Goal: Find specific page/section: Find specific page/section

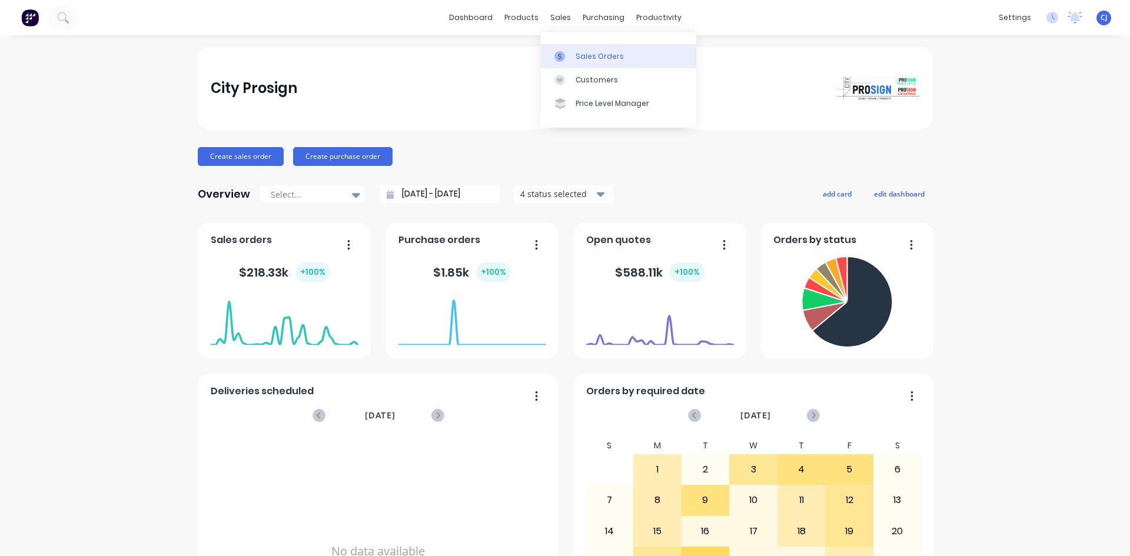
click at [561, 52] on icon at bounding box center [559, 56] width 11 height 11
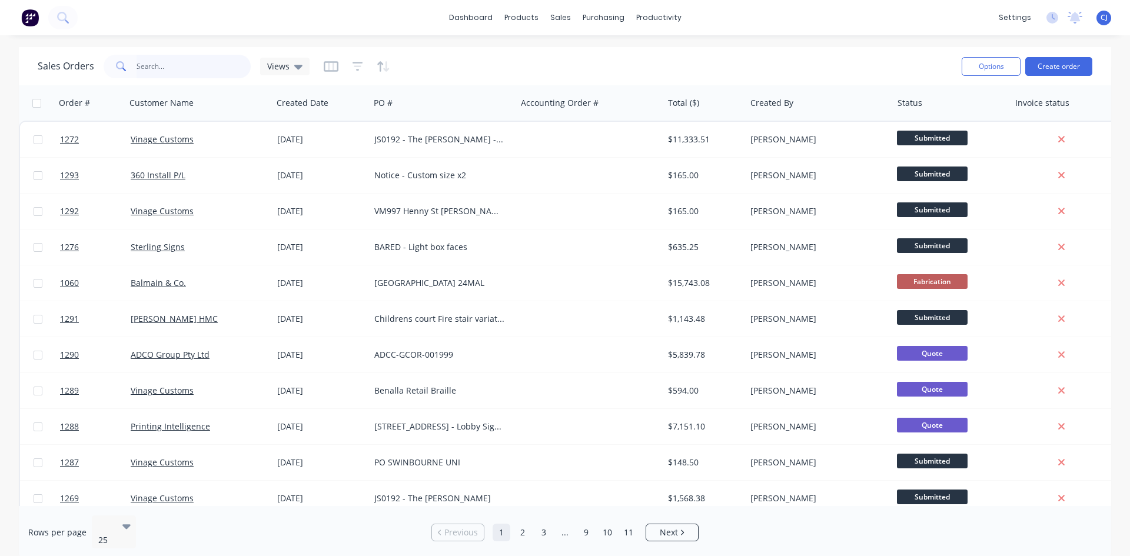
click at [184, 69] on input "text" at bounding box center [194, 67] width 115 height 24
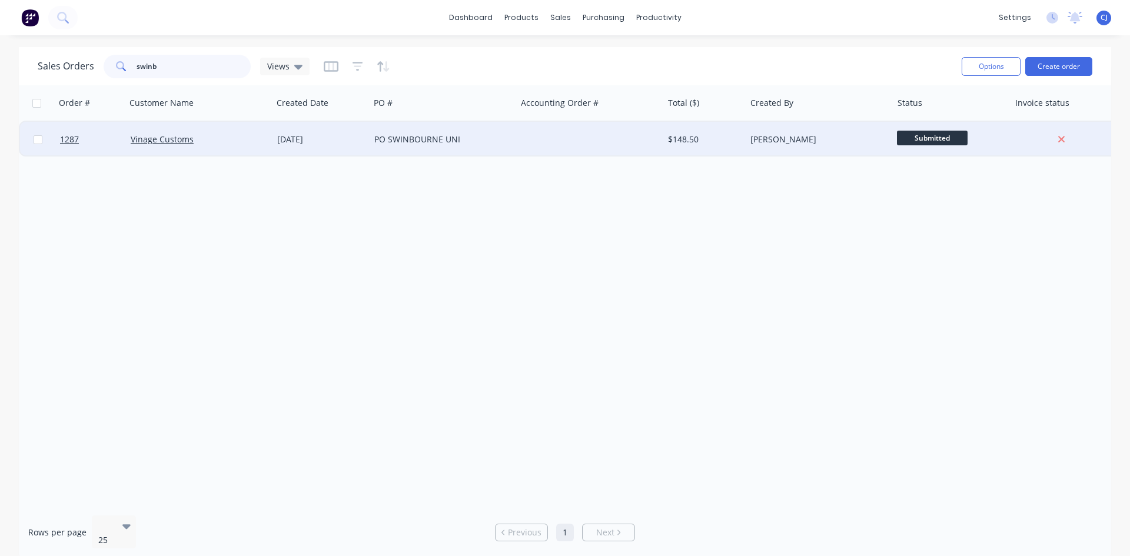
type input "swinb"
click at [411, 139] on div "PO SWINBOURNE UNI" at bounding box center [439, 140] width 131 height 12
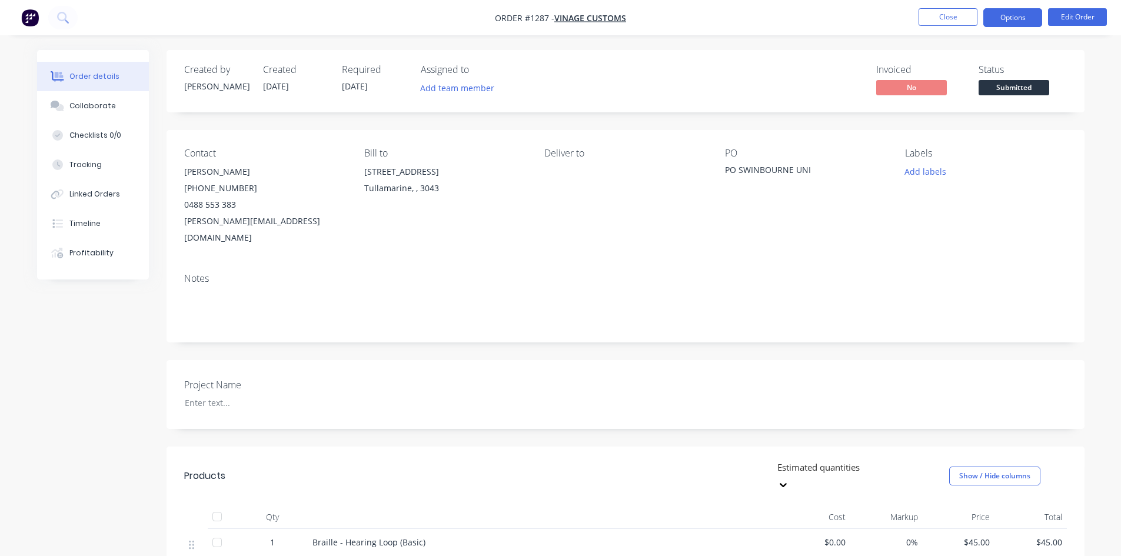
click at [1008, 16] on button "Options" at bounding box center [1012, 17] width 59 height 19
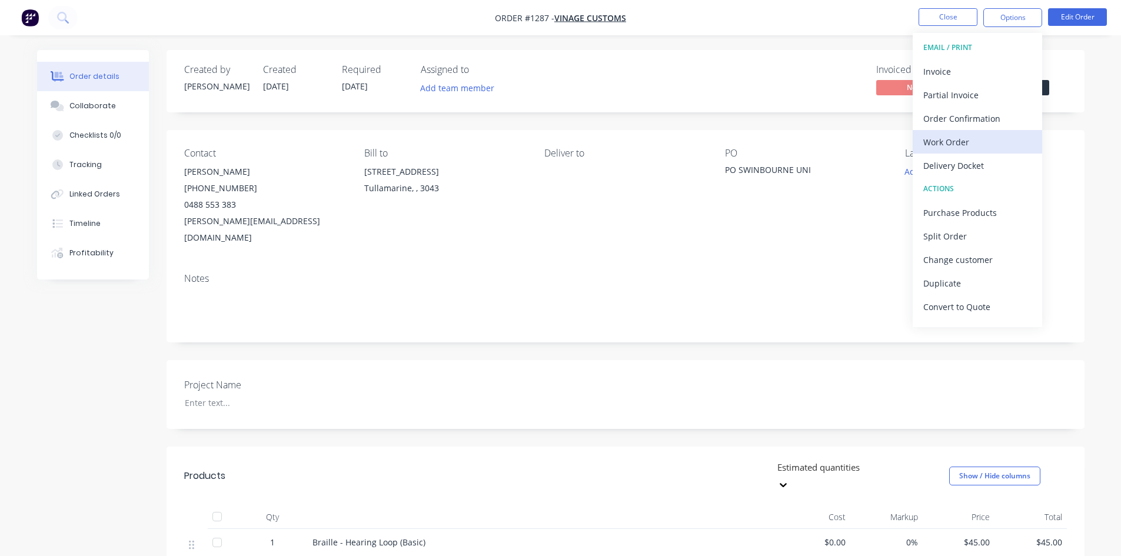
click at [983, 141] on div "Work Order" at bounding box center [977, 142] width 108 height 17
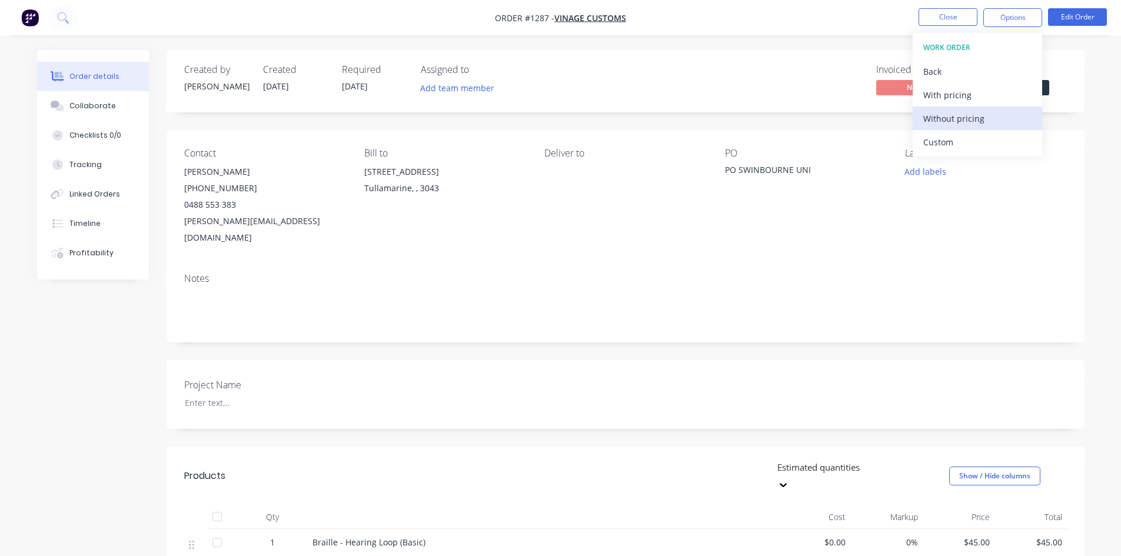
click at [980, 125] on div "Without pricing" at bounding box center [977, 118] width 108 height 17
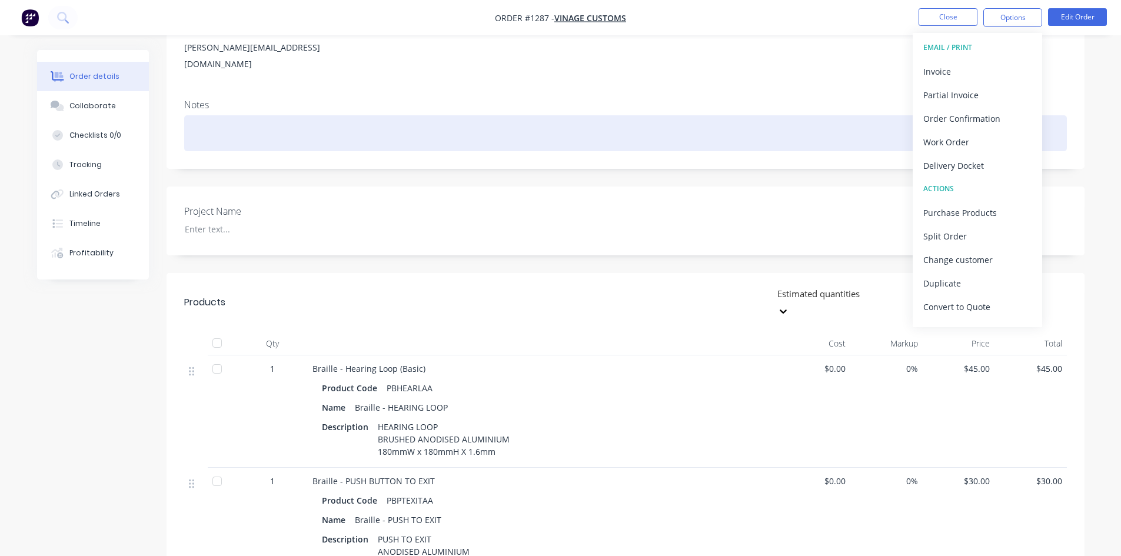
scroll to position [173, 0]
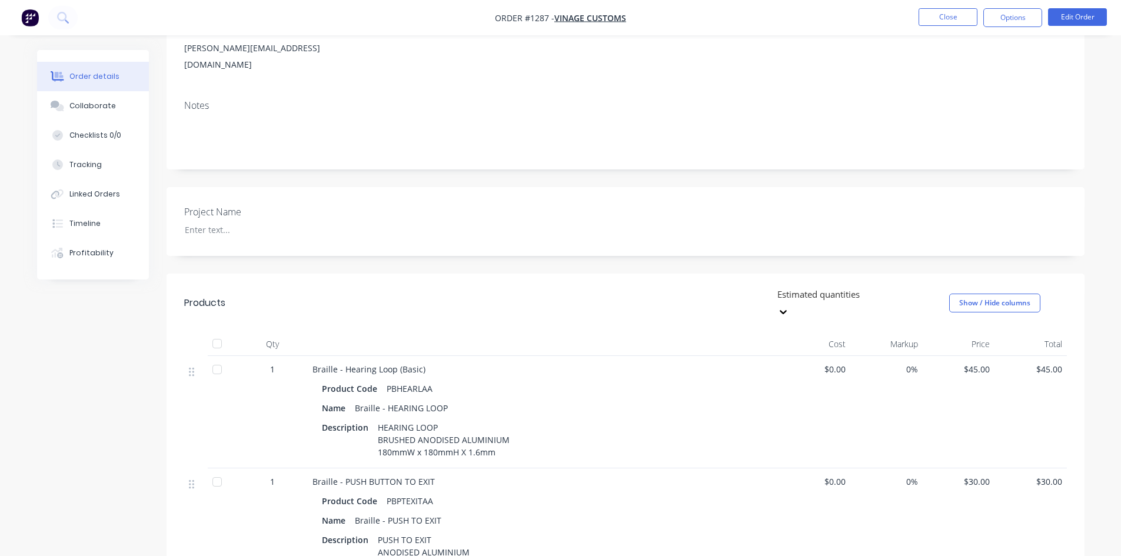
click at [934, 8] on nav "Order #1287 - Vinage Customs Close Options Edit Order" at bounding box center [560, 17] width 1121 height 35
click at [31, 19] on img "button" at bounding box center [30, 18] width 18 height 18
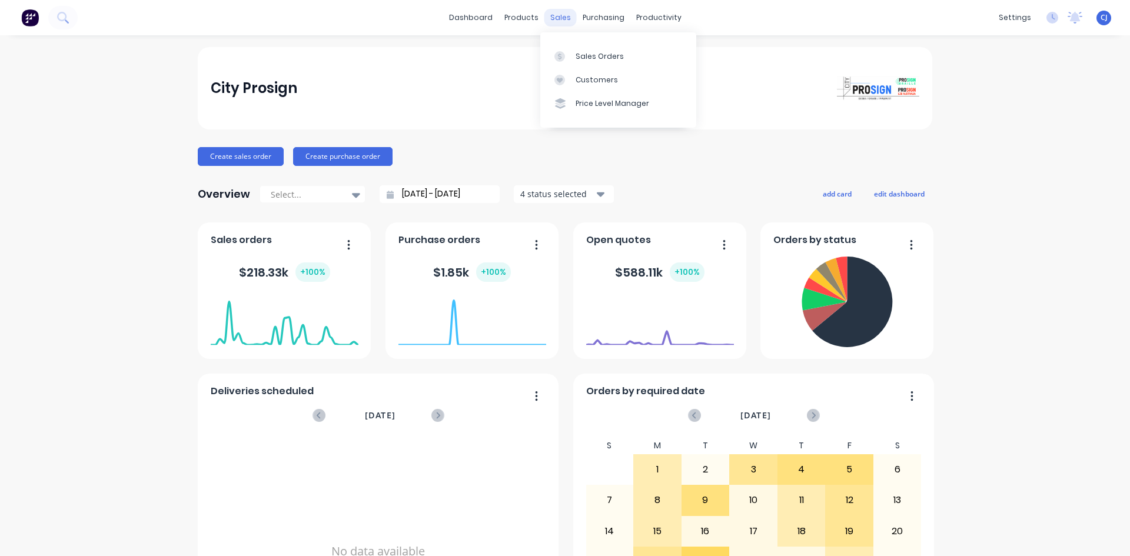
click at [562, 20] on div "sales" at bounding box center [560, 18] width 32 height 18
click at [568, 48] on link "Sales Orders" at bounding box center [618, 56] width 156 height 24
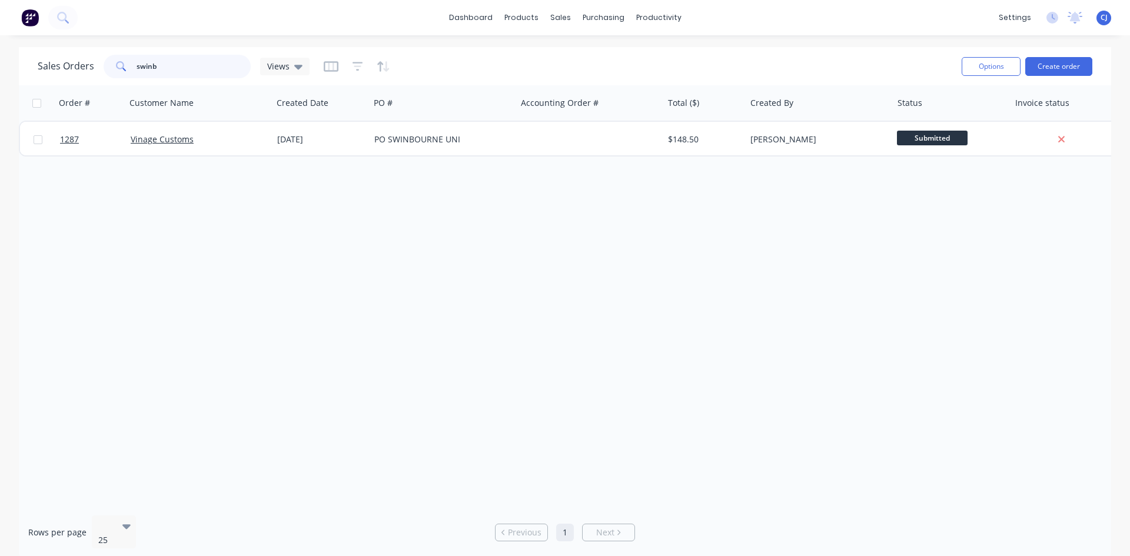
drag, startPoint x: 158, startPoint y: 62, endPoint x: 117, endPoint y: 69, distance: 42.4
click at [117, 69] on div "swinb" at bounding box center [177, 67] width 147 height 24
type input "12"
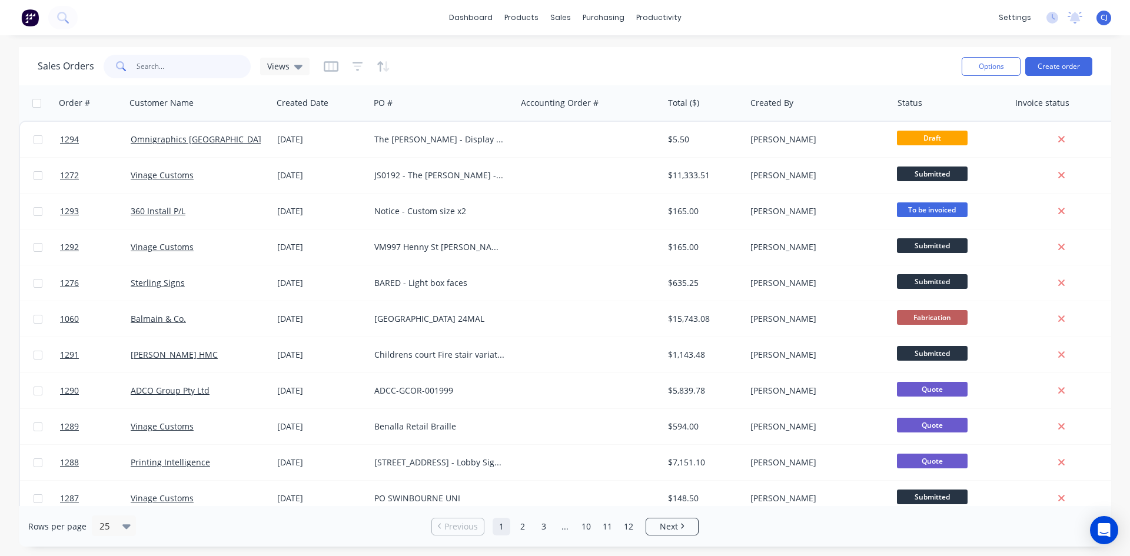
click at [157, 58] on input "text" at bounding box center [194, 67] width 115 height 24
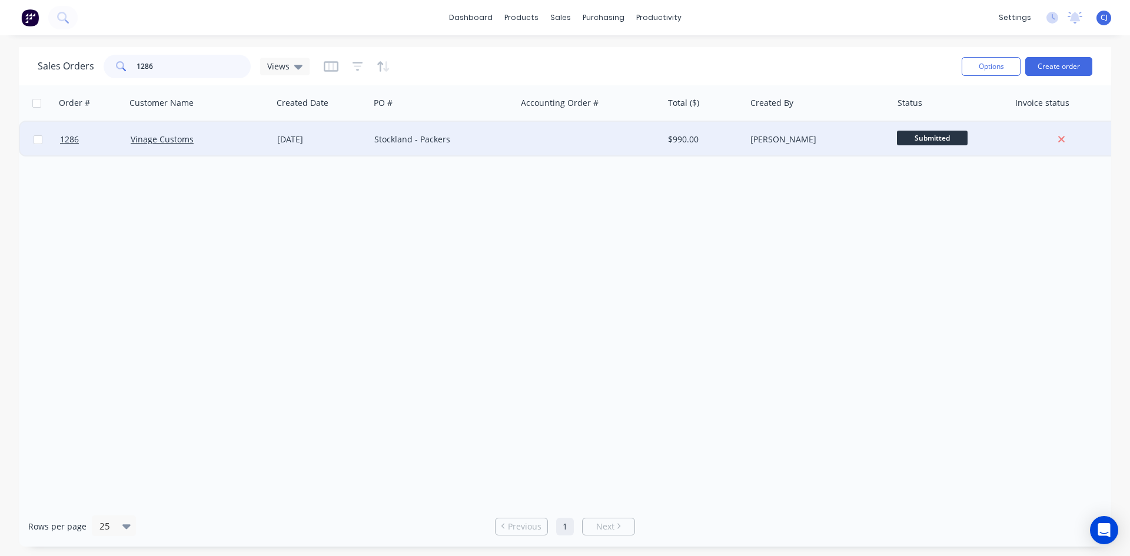
type input "1286"
click at [415, 144] on div "Stockland - Packers" at bounding box center [439, 140] width 131 height 12
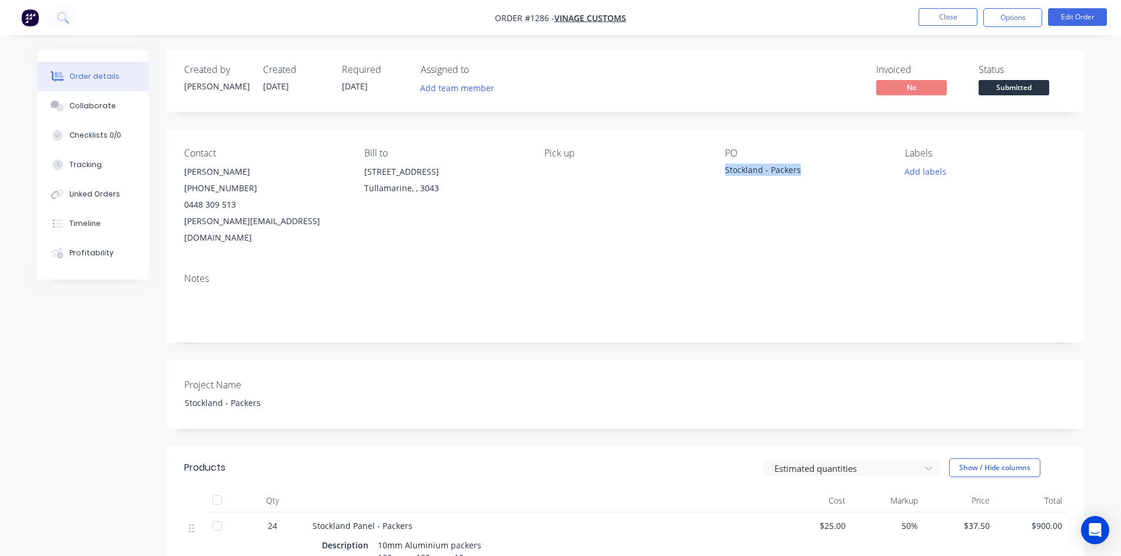
drag, startPoint x: 726, startPoint y: 174, endPoint x: 802, endPoint y: 175, distance: 75.9
click at [802, 175] on div "Stockland - Packers" at bounding box center [798, 172] width 147 height 16
copy div "Stockland - Packers"
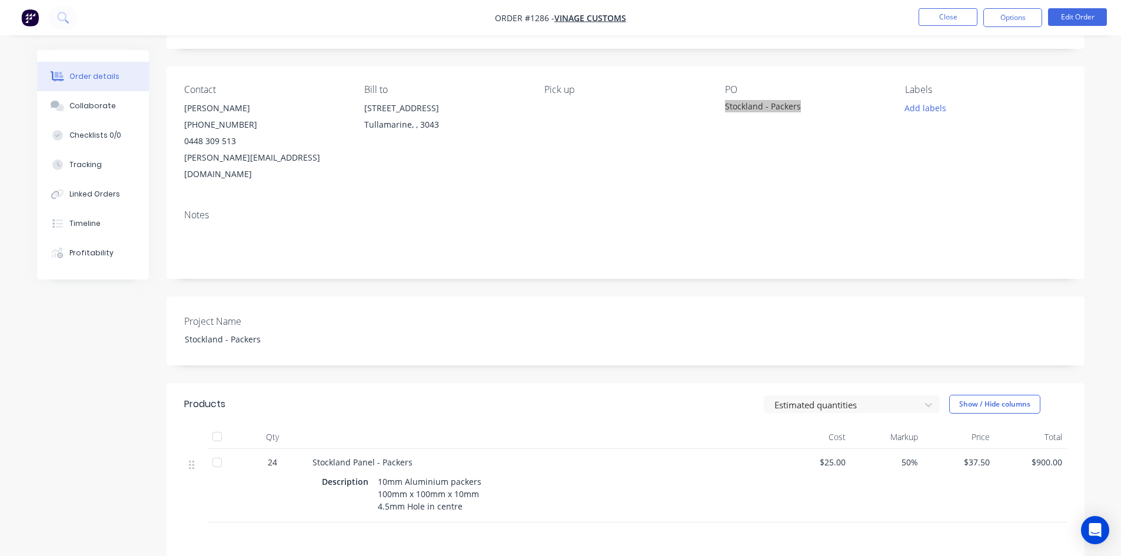
scroll to position [177, 0]
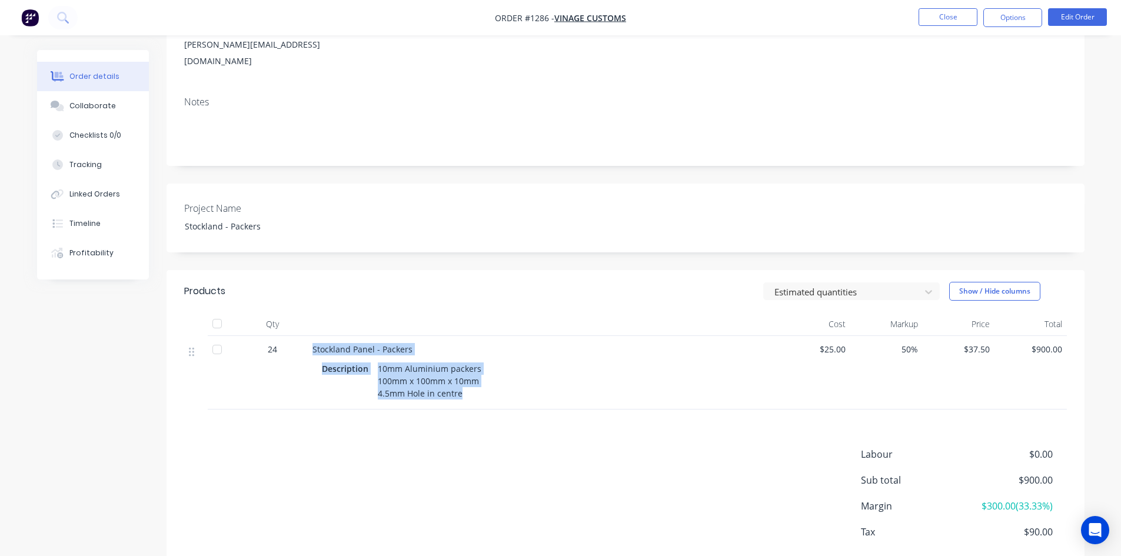
drag, startPoint x: 311, startPoint y: 330, endPoint x: 470, endPoint y: 381, distance: 167.7
click at [470, 381] on div "Stockland Panel - Packers Description 10mm Aluminium packers 100mm x 100mm x 10…" at bounding box center [543, 373] width 471 height 74
copy div "Stockland Panel - Packers Description 10mm Aluminium packers 100mm x 100mm x 10…"
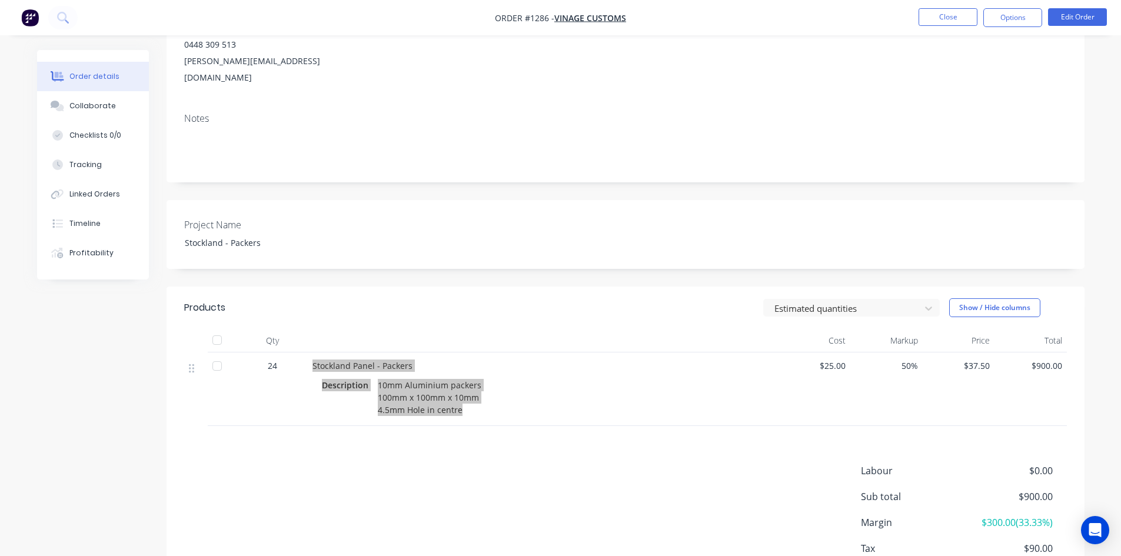
scroll to position [0, 0]
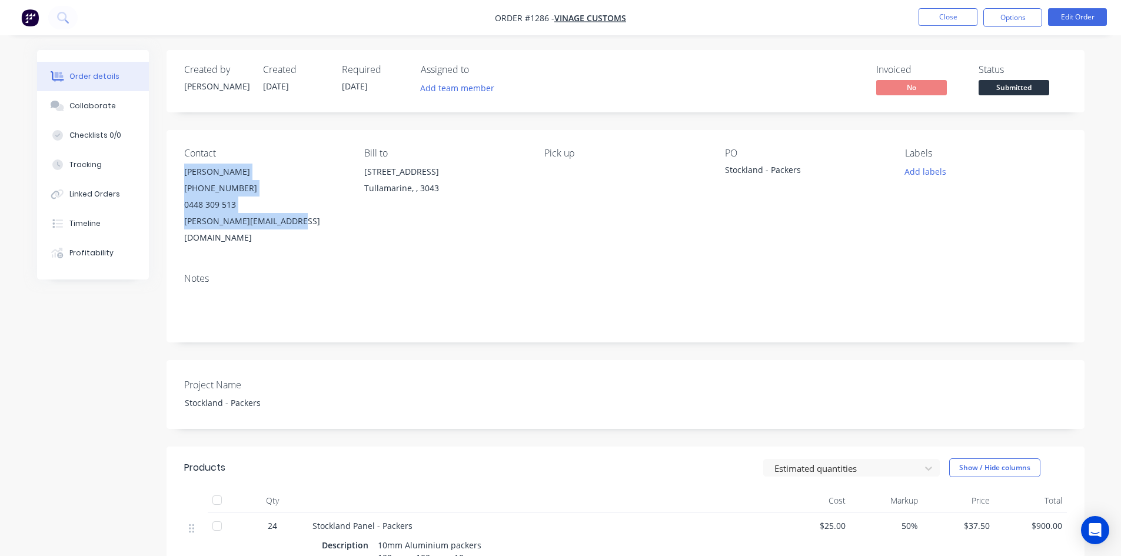
drag, startPoint x: 174, startPoint y: 167, endPoint x: 291, endPoint y: 220, distance: 128.5
click at [291, 220] on div "Contact [PERSON_NAME] [PHONE_NUMBER] [PERSON_NAME][EMAIL_ADDRESS][DOMAIN_NAME] …" at bounding box center [626, 197] width 918 height 134
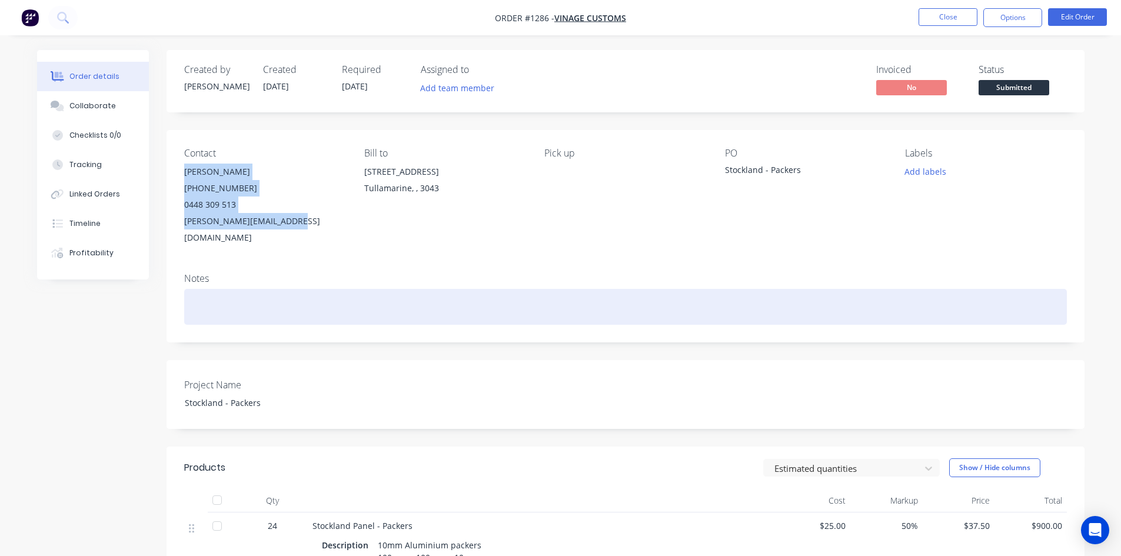
copy div "[PERSON_NAME] [PHONE_NUMBER] [PERSON_NAME][EMAIL_ADDRESS][DOMAIN_NAME]"
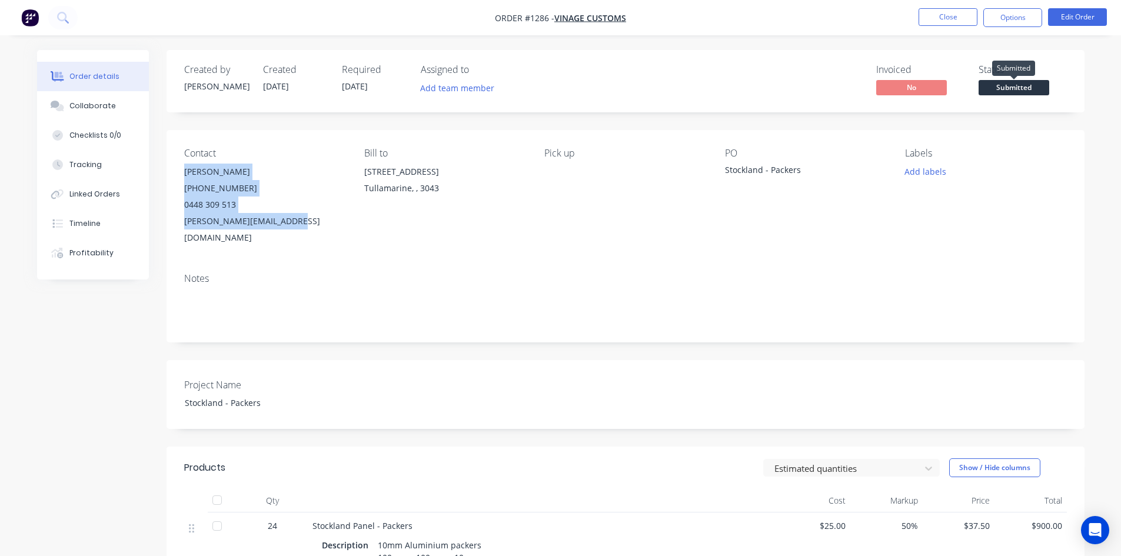
click at [1009, 92] on span "Submitted" at bounding box center [1014, 87] width 71 height 15
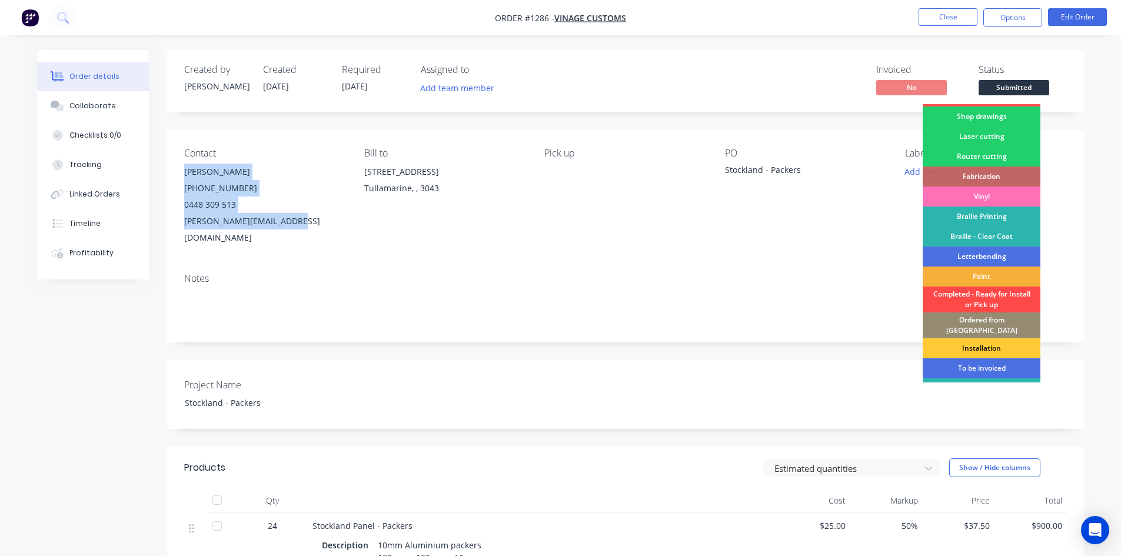
scroll to position [48, 0]
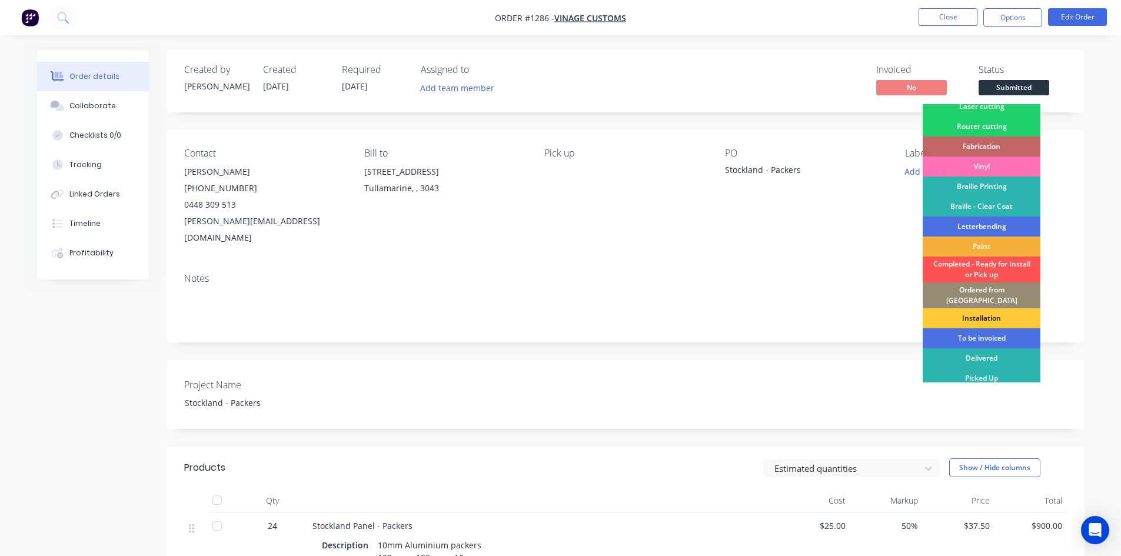
click at [871, 310] on div "Notes" at bounding box center [626, 303] width 918 height 79
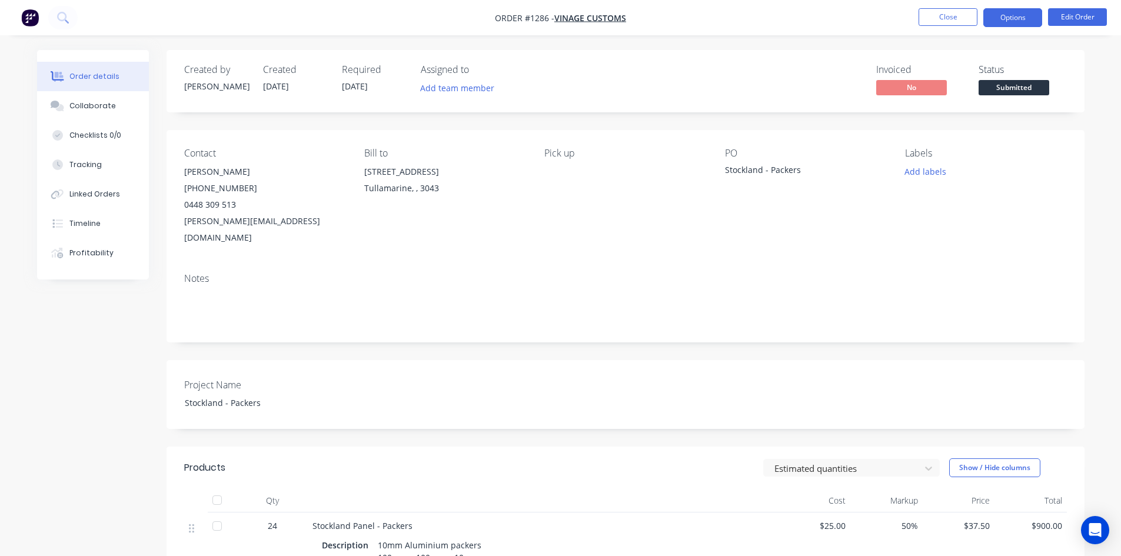
click at [1010, 9] on button "Options" at bounding box center [1012, 17] width 59 height 19
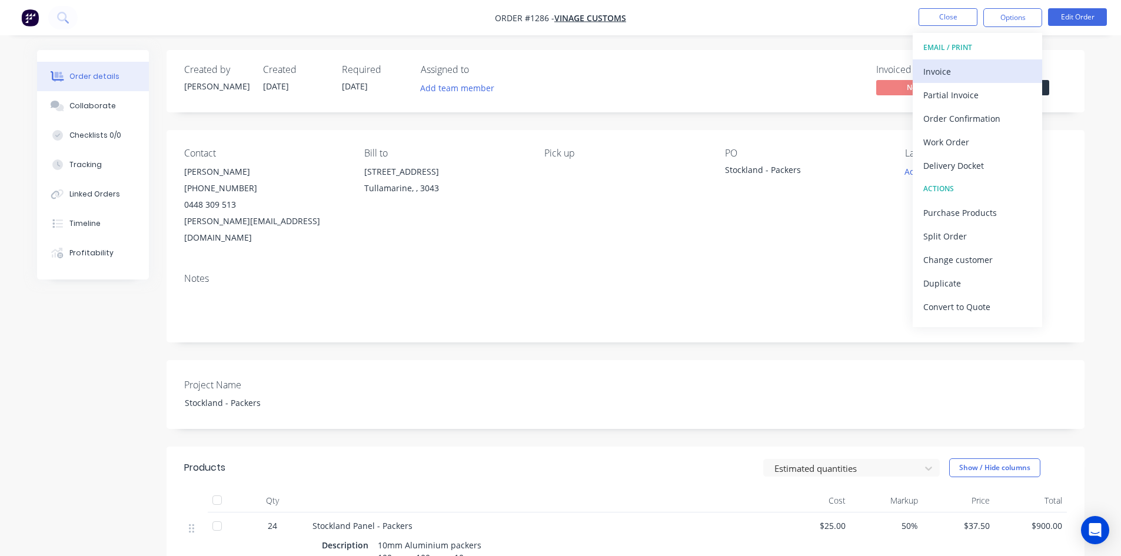
click at [976, 69] on div "Invoice" at bounding box center [977, 71] width 108 height 17
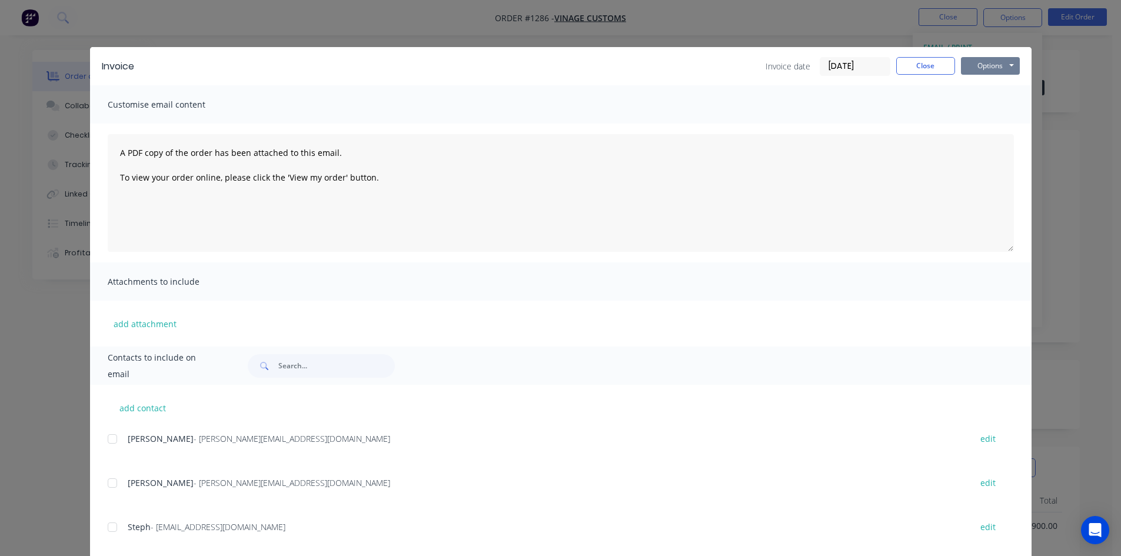
click at [978, 72] on button "Options" at bounding box center [990, 66] width 59 height 18
click at [995, 105] on button "Print" at bounding box center [998, 106] width 75 height 19
click at [935, 67] on button "Close" at bounding box center [925, 66] width 59 height 18
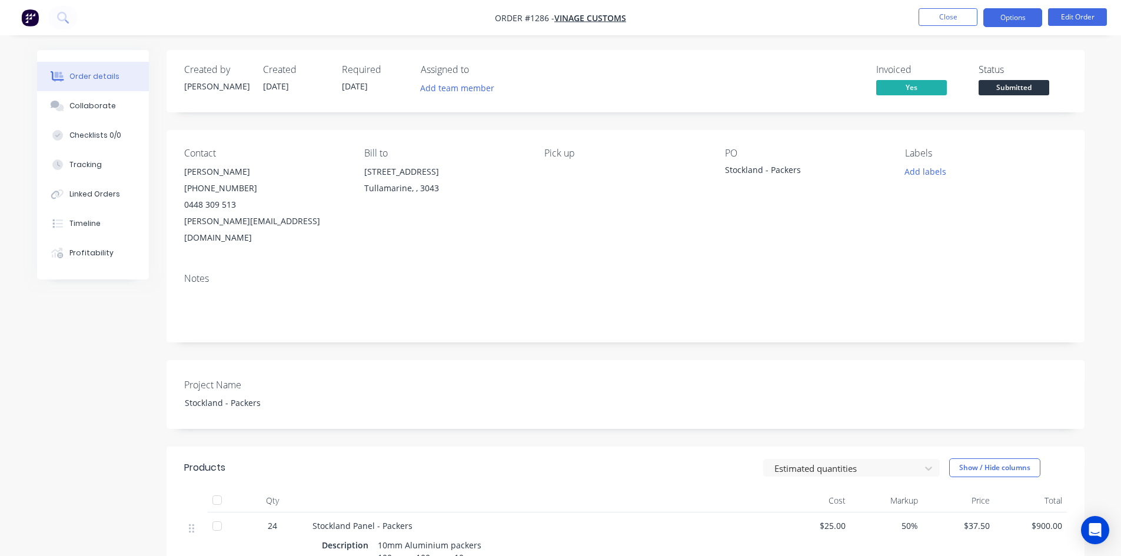
click at [1007, 19] on button "Options" at bounding box center [1012, 17] width 59 height 19
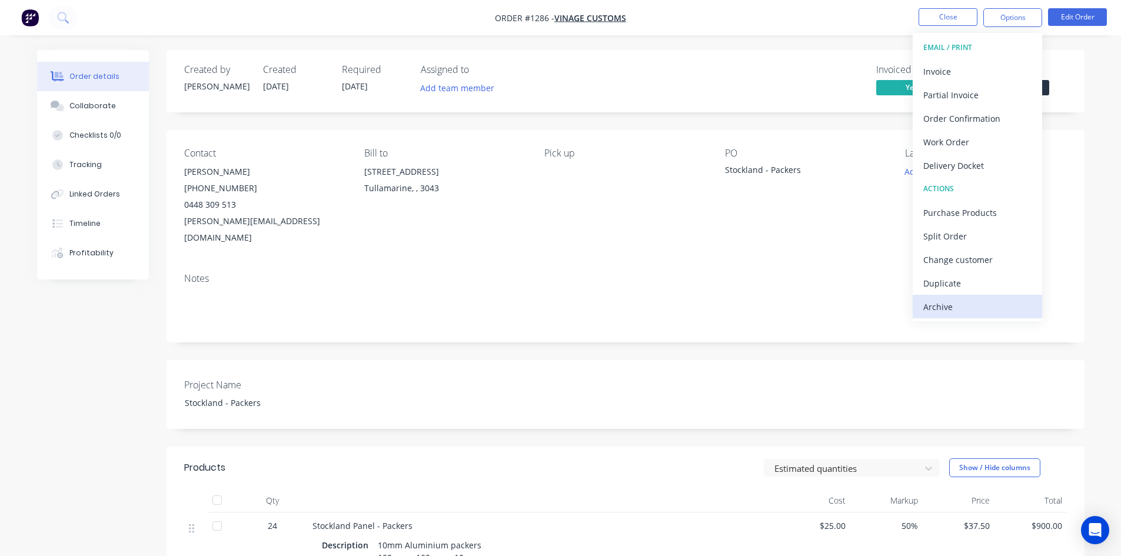
click at [933, 301] on div "Archive" at bounding box center [977, 306] width 108 height 17
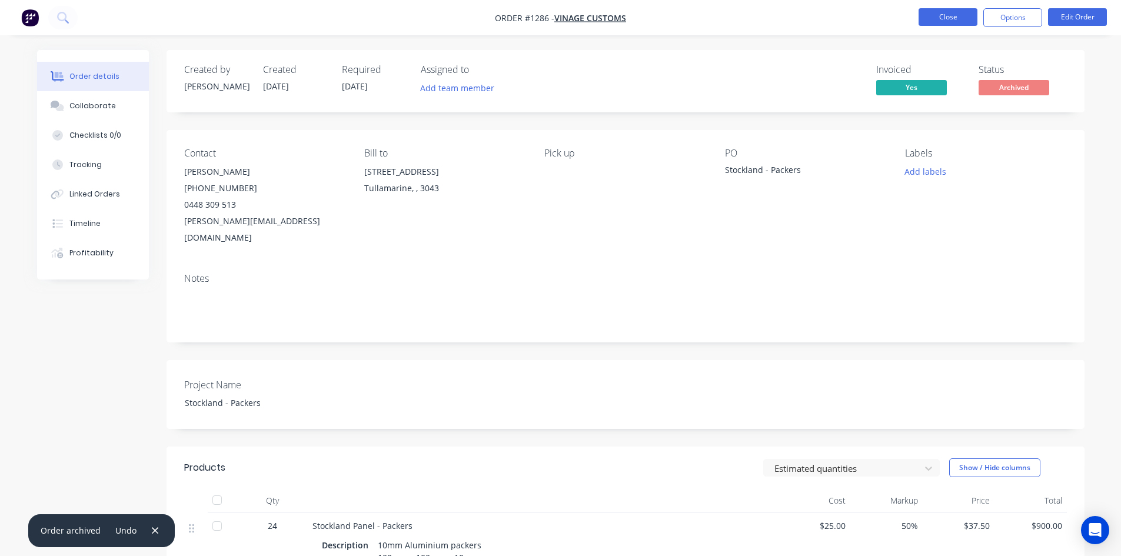
click at [959, 15] on button "Close" at bounding box center [948, 17] width 59 height 18
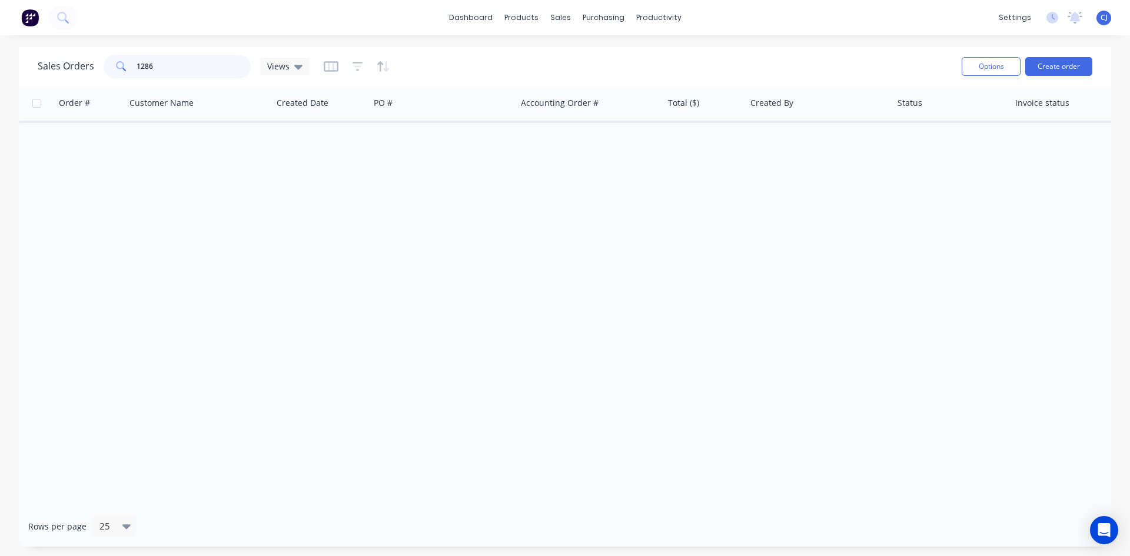
click at [157, 65] on input "1286" at bounding box center [194, 67] width 115 height 24
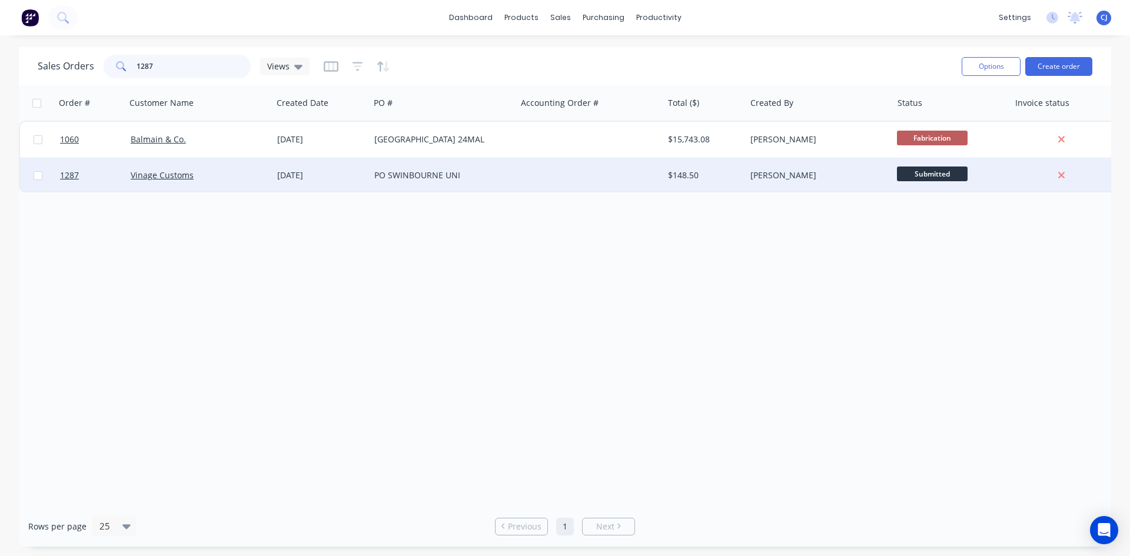
type input "1287"
click at [251, 172] on div "Vinage Customs" at bounding box center [196, 175] width 131 height 12
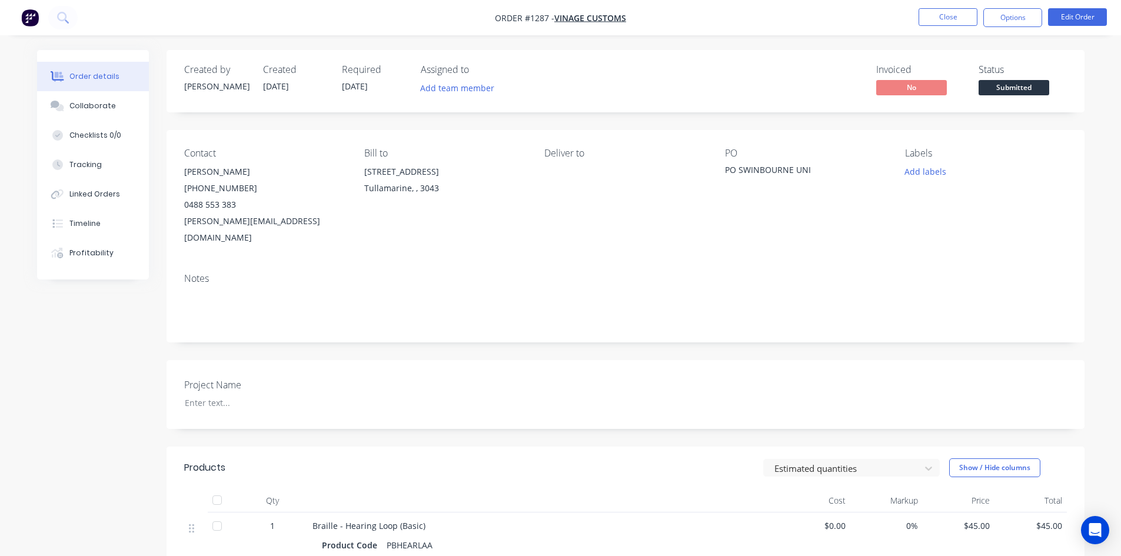
drag, startPoint x: 724, startPoint y: 175, endPoint x: 811, endPoint y: 177, distance: 86.5
click at [811, 177] on div "PO SWINBOURNE UNI" at bounding box center [798, 172] width 147 height 16
copy div "PO SWINBOURNE UNI"
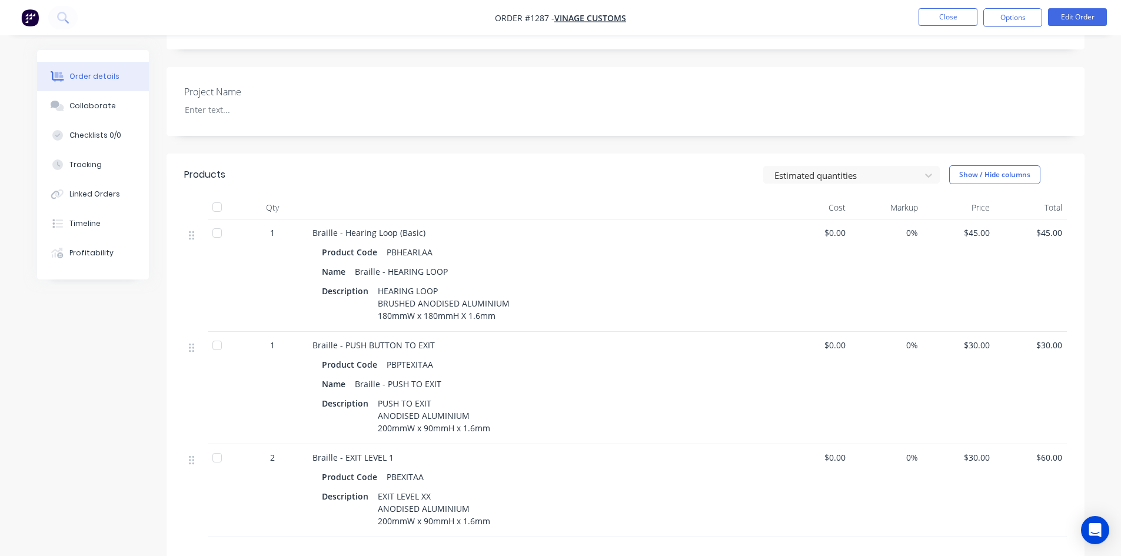
scroll to position [294, 0]
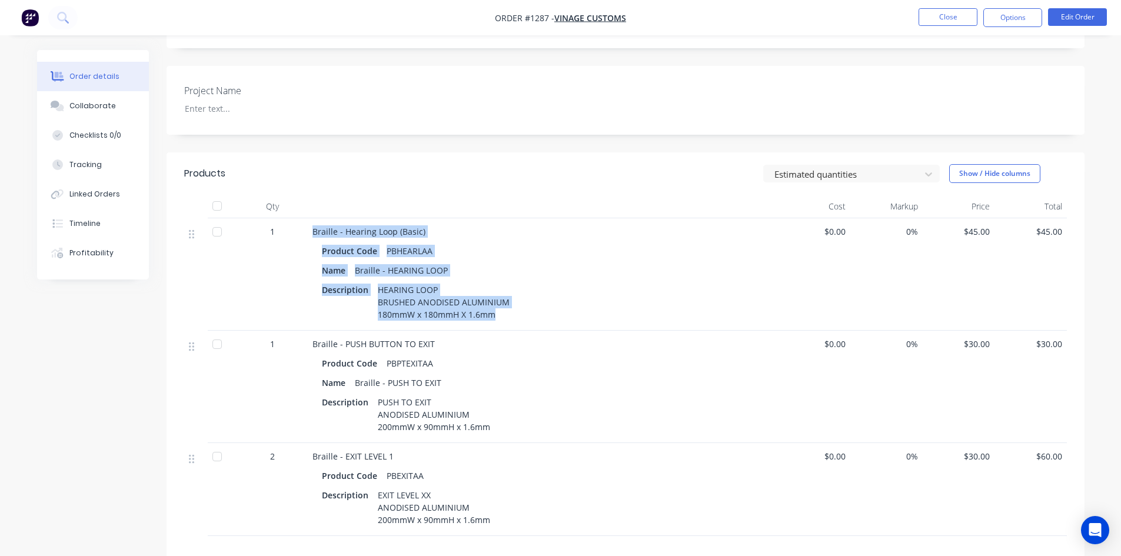
drag, startPoint x: 377, startPoint y: 251, endPoint x: 492, endPoint y: 307, distance: 127.9
click at [492, 307] on div "Braille - Hearing Loop (Basic) Product Code PBHEARLAA Name Braille - HEARING LO…" at bounding box center [543, 274] width 471 height 112
copy div "Braille - Hearing Loop (Basic) Product Code PBHEARLAA Name Braille - HEARING LO…"
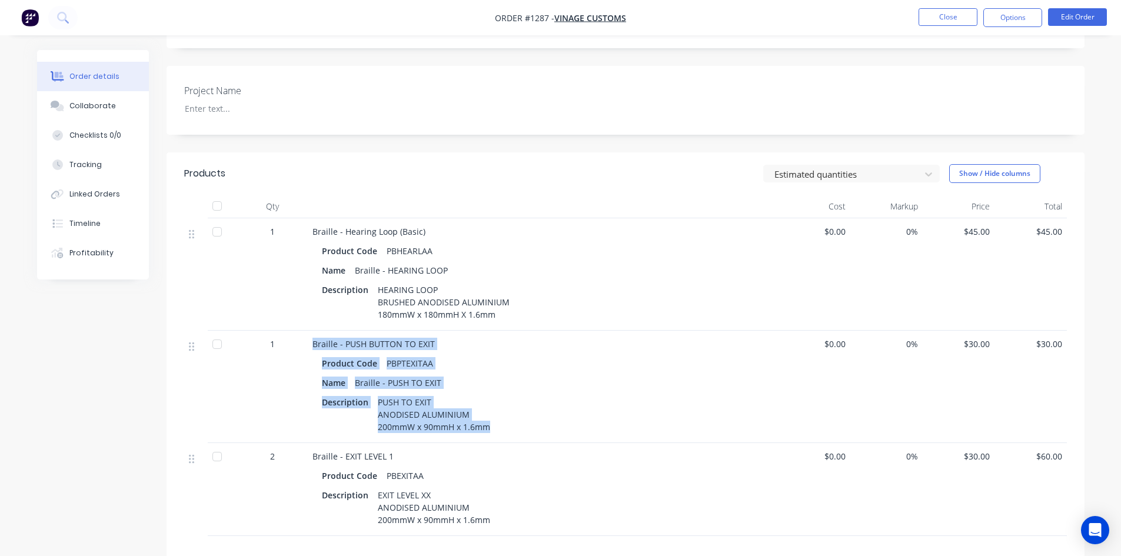
drag, startPoint x: 331, startPoint y: 329, endPoint x: 508, endPoint y: 404, distance: 192.3
click at [504, 405] on div "Braille - PUSH BUTTON TO EXIT Product Code PBPTEXITAA Name Braille - PUSH TO EX…" at bounding box center [543, 387] width 471 height 112
copy div "Braille - PUSH BUTTON TO EXIT Product Code PBPTEXITAA Name Braille - PUSH TO EX…"
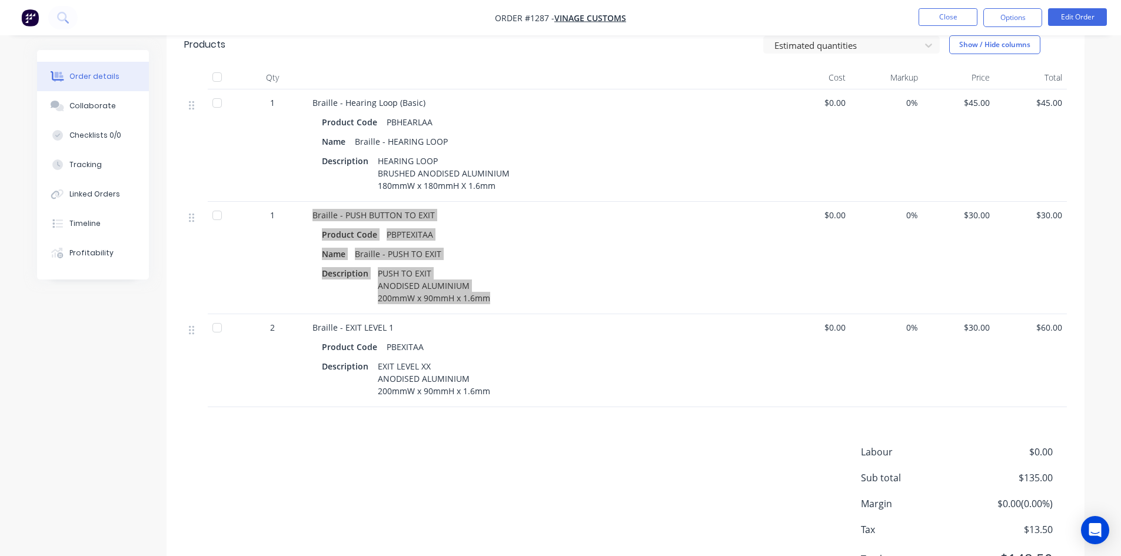
scroll to position [467, 0]
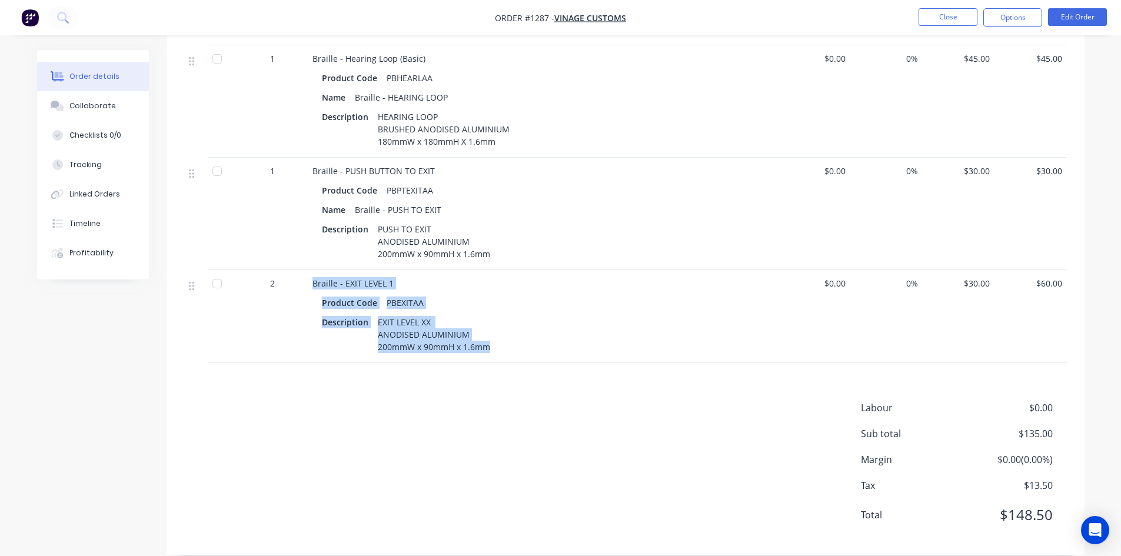
drag, startPoint x: 309, startPoint y: 265, endPoint x: 501, endPoint y: 334, distance: 204.2
click at [501, 334] on div "Braille - EXIT LEVEL 1 Product Code PBEXITAA Description EXIT LEVEL XX ANODISED…" at bounding box center [543, 316] width 471 height 93
copy div "Braille - EXIT LEVEL 1 Product Code PBEXITAA Description EXIT LEVEL XX ANODISED…"
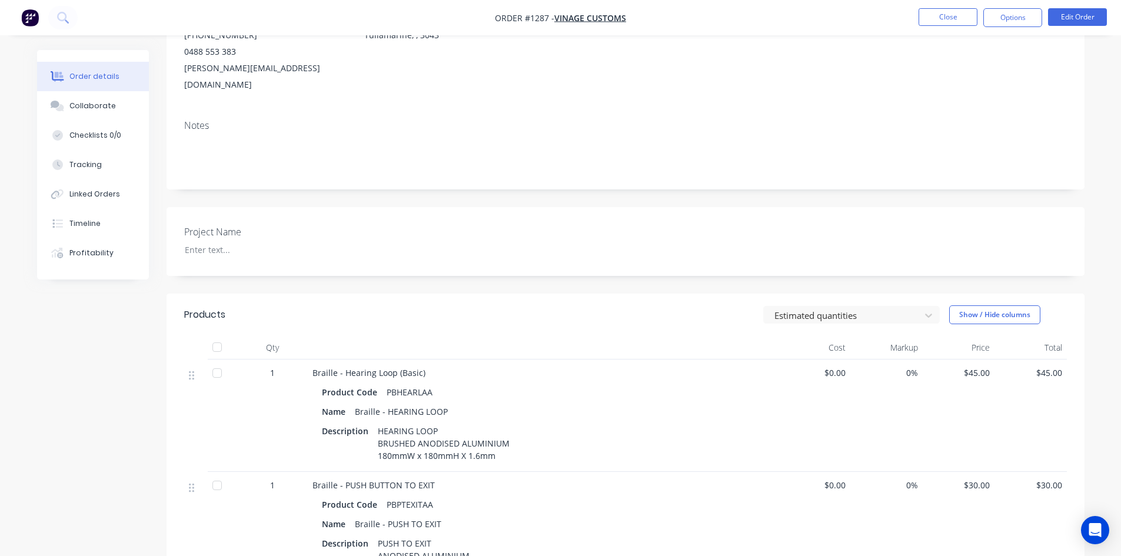
scroll to position [55, 0]
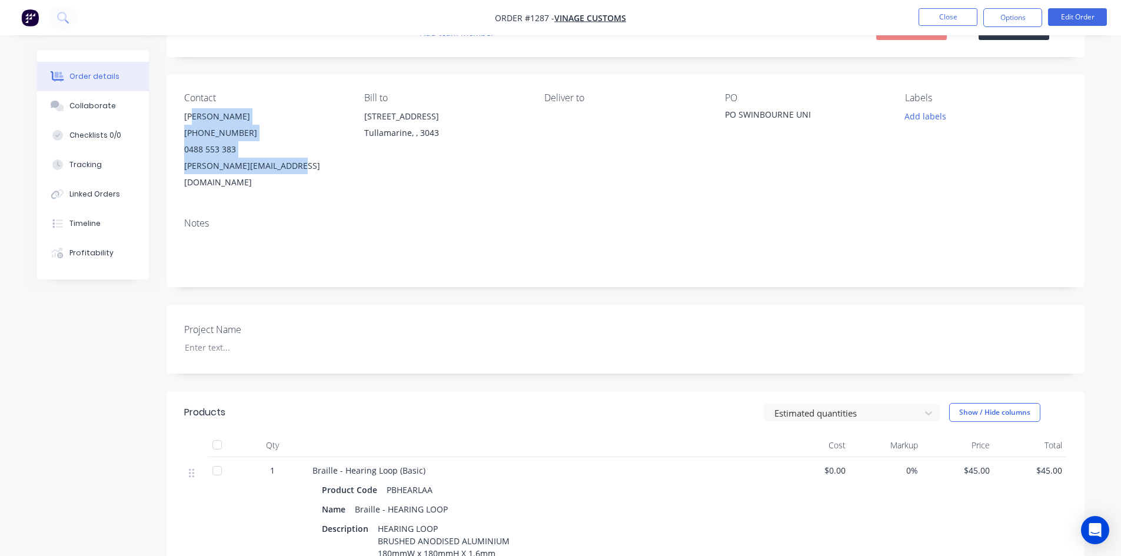
drag, startPoint x: 172, startPoint y: 111, endPoint x: 302, endPoint y: 164, distance: 141.2
click at [302, 164] on div "Contact [PERSON_NAME] [PHONE_NUMBER] [PERSON_NAME][EMAIL_ADDRESS][DOMAIN_NAME] …" at bounding box center [626, 142] width 918 height 134
copy div "[PERSON_NAME] [PHONE_NUMBER] [PERSON_NAME][EMAIL_ADDRESS][DOMAIN_NAME]"
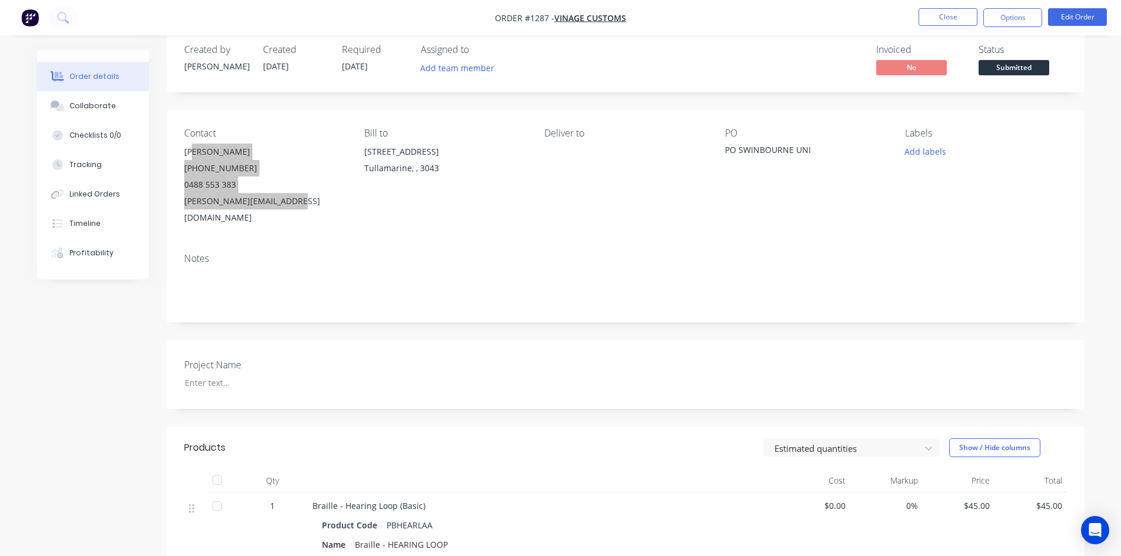
scroll to position [0, 0]
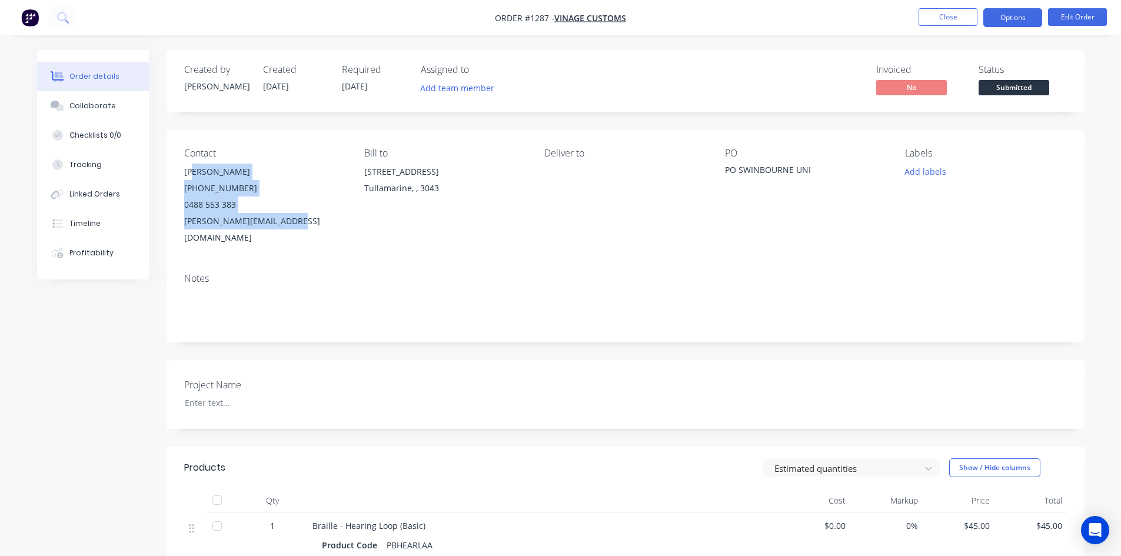
click at [1002, 21] on button "Options" at bounding box center [1012, 17] width 59 height 19
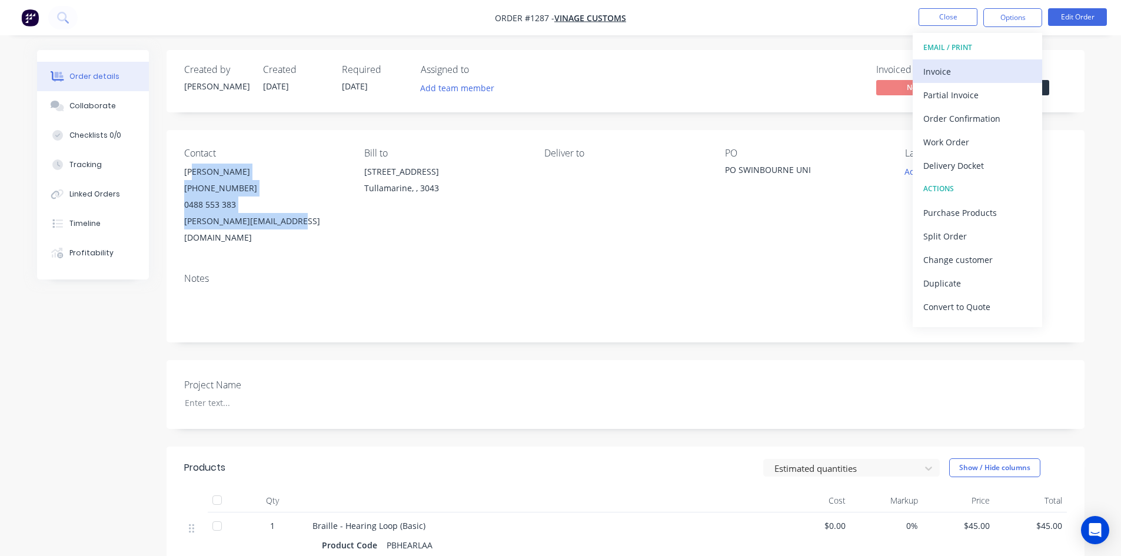
click at [962, 70] on div "Invoice" at bounding box center [977, 71] width 108 height 17
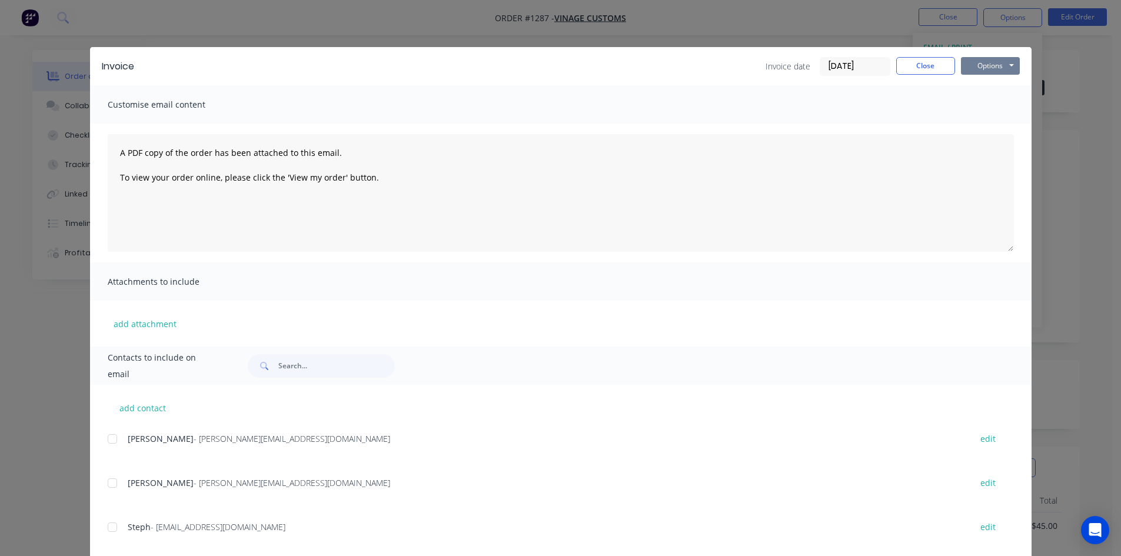
click at [979, 65] on button "Options" at bounding box center [990, 66] width 59 height 18
click at [976, 108] on button "Print" at bounding box center [998, 106] width 75 height 19
click at [926, 71] on button "Close" at bounding box center [925, 66] width 59 height 18
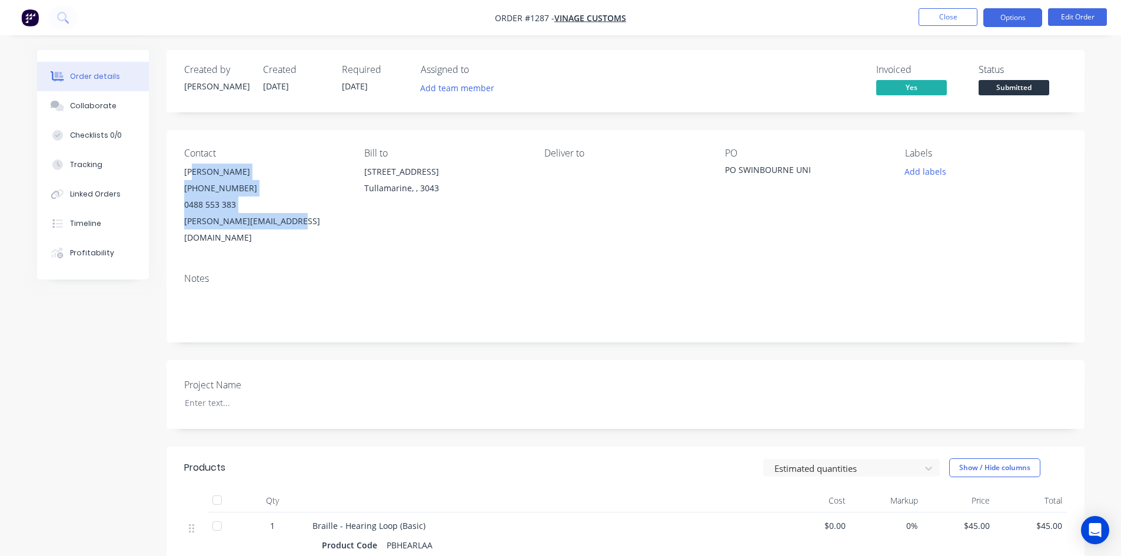
click at [999, 19] on button "Options" at bounding box center [1012, 17] width 59 height 19
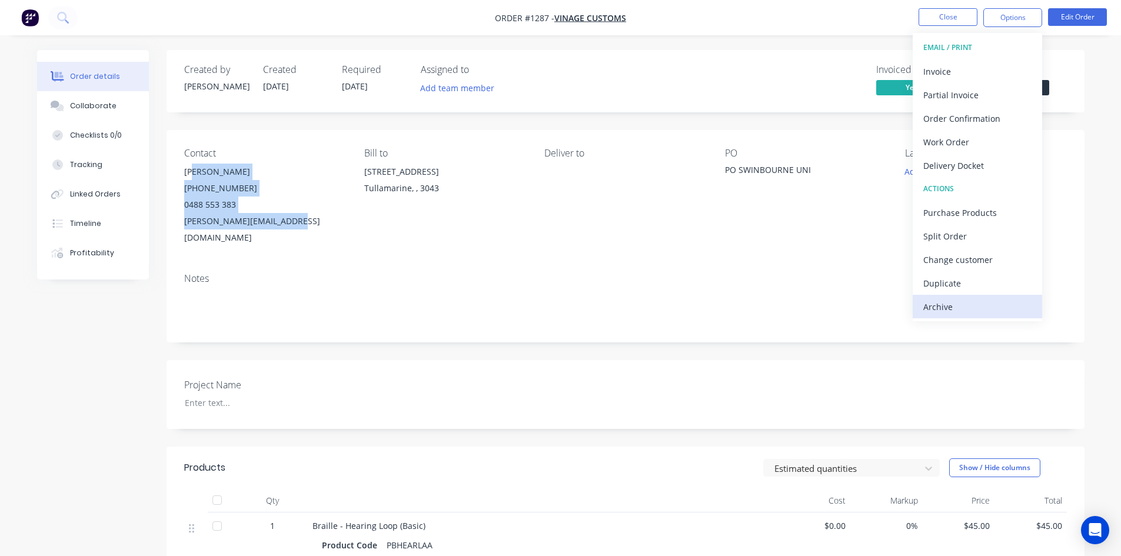
click at [951, 304] on div "Archive" at bounding box center [977, 306] width 108 height 17
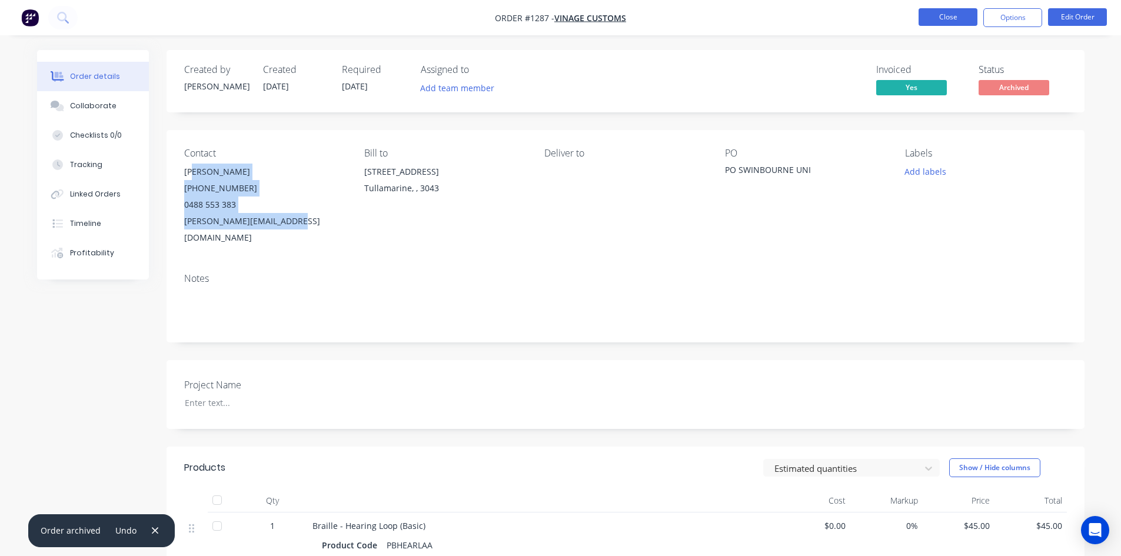
click at [946, 19] on button "Close" at bounding box center [948, 17] width 59 height 18
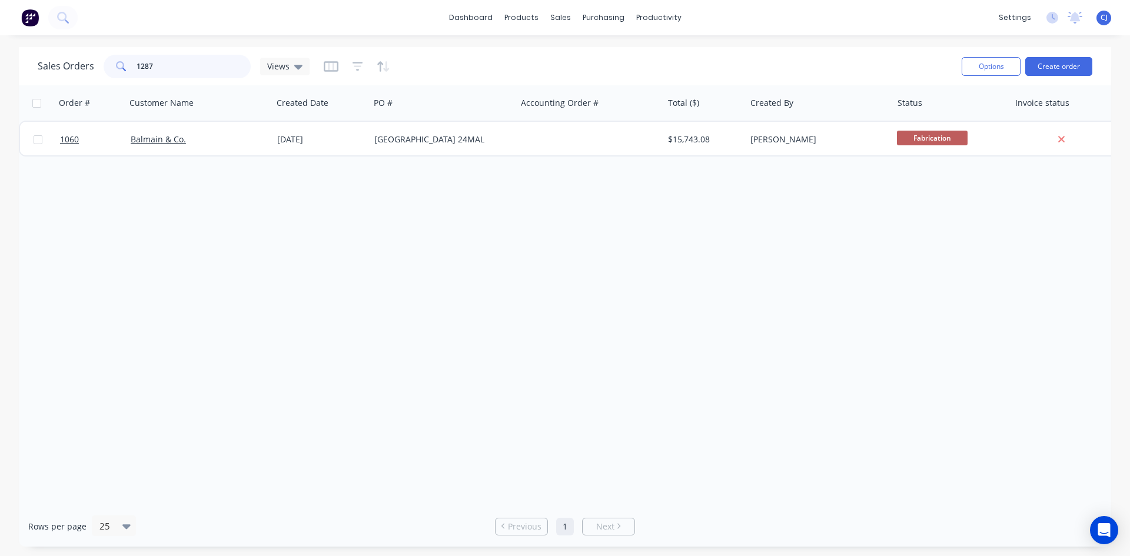
drag, startPoint x: 179, startPoint y: 60, endPoint x: 121, endPoint y: 52, distance: 58.2
click at [121, 52] on div "Sales Orders 1287 Views" at bounding box center [495, 66] width 915 height 29
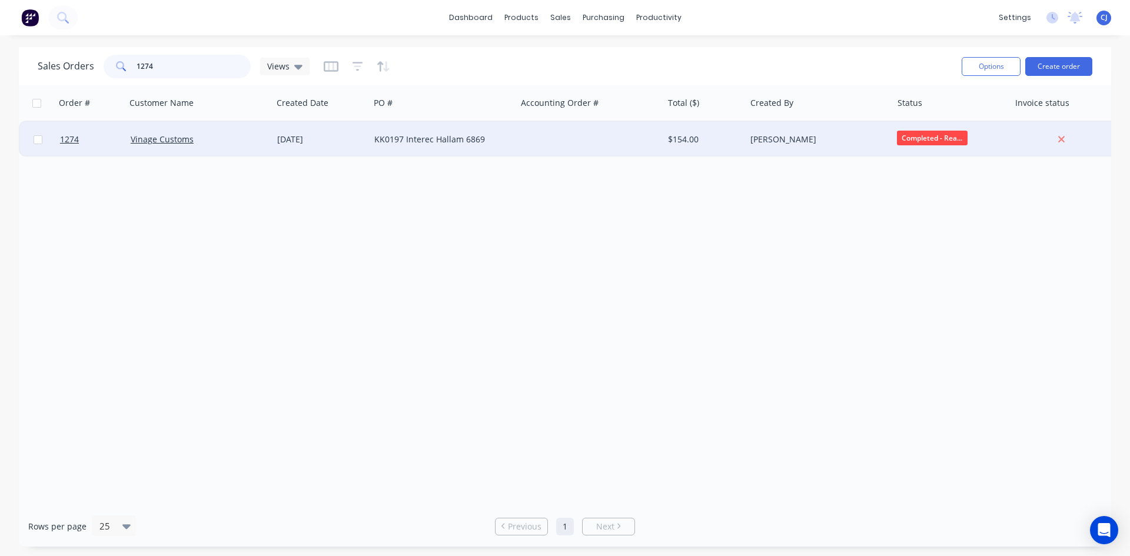
type input "1274"
click at [265, 147] on div "Vinage Customs" at bounding box center [199, 139] width 147 height 35
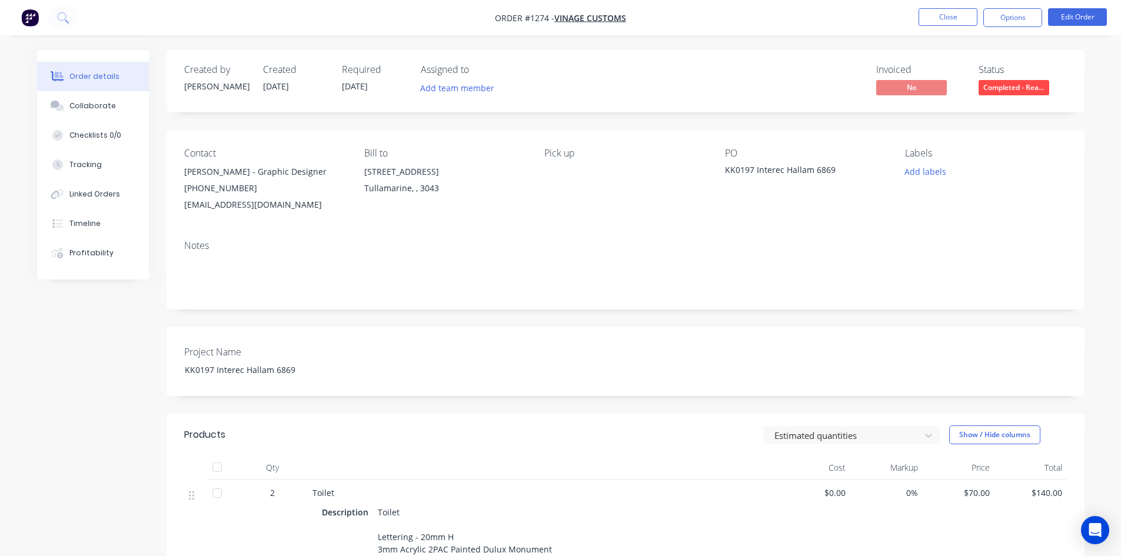
drag, startPoint x: 716, startPoint y: 170, endPoint x: 844, endPoint y: 169, distance: 128.3
click at [844, 169] on div "Contact [PERSON_NAME] - Graphic Designer [PHONE_NUMBER] [EMAIL_ADDRESS][DOMAIN_…" at bounding box center [626, 180] width 918 height 101
copy div "KK0197 Interec Hallam 6869"
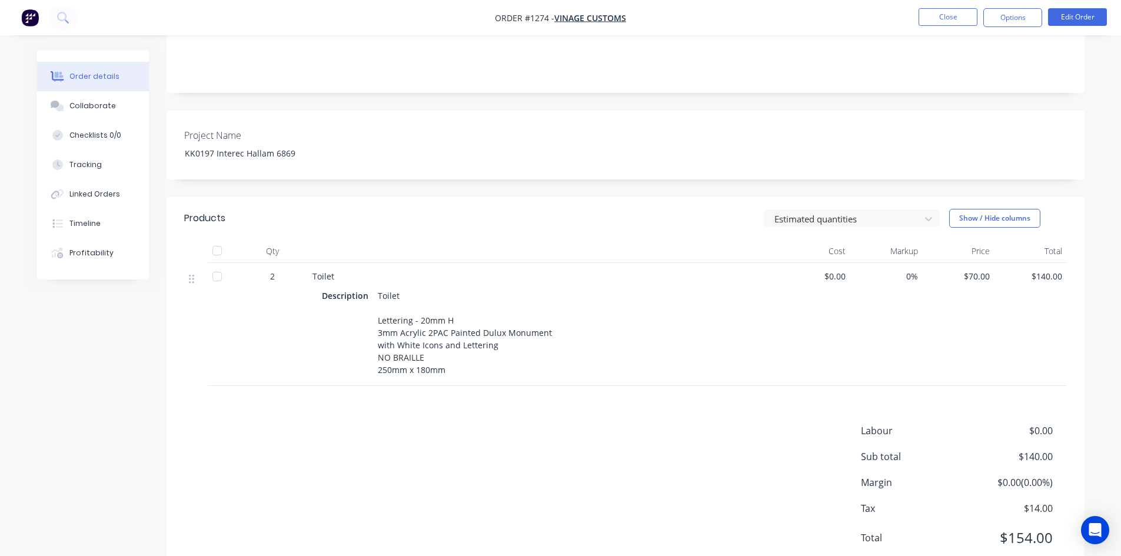
scroll to position [235, 0]
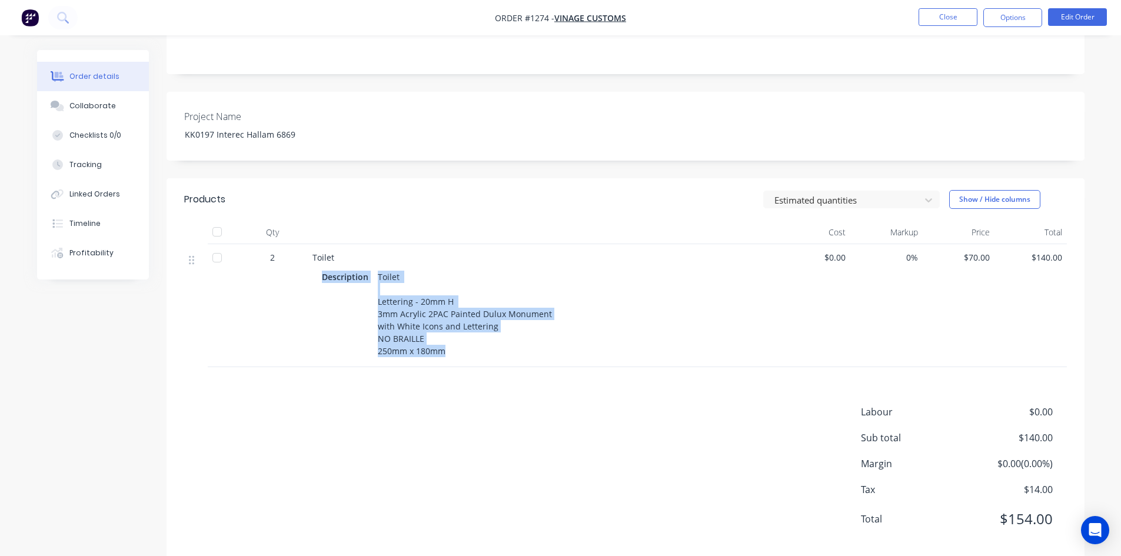
drag, startPoint x: 320, startPoint y: 280, endPoint x: 447, endPoint y: 348, distance: 144.5
click at [447, 348] on div "Description Toilet Lettering - 20mm H 3mm Acrylic 2PAC Painted Dulux Monument w…" at bounding box center [542, 313] width 461 height 94
copy div "Description Toilet Lettering - 20mm H 3mm Acrylic 2PAC Painted Dulux Monument w…"
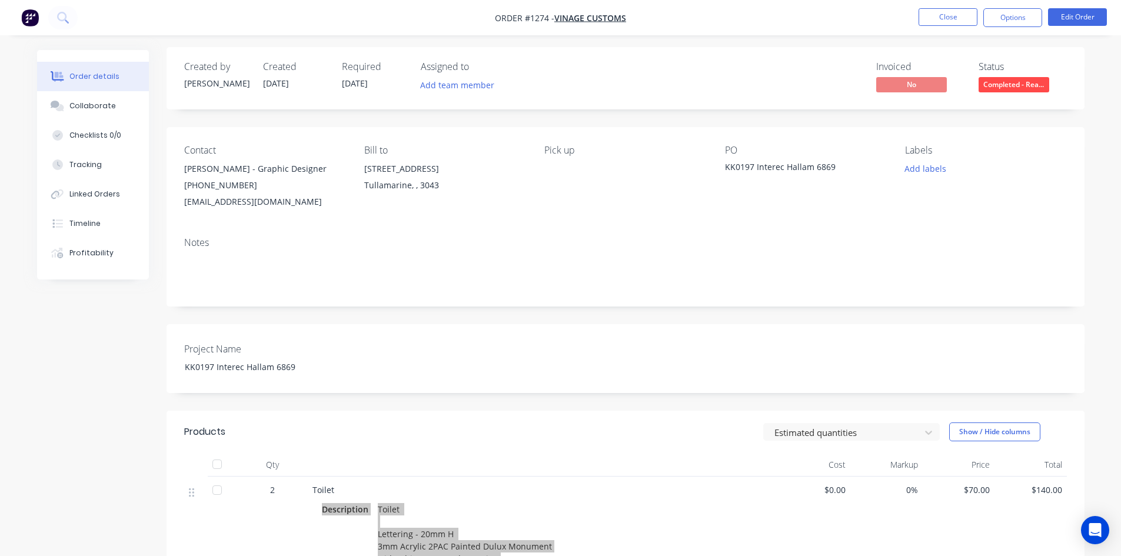
scroll to position [0, 0]
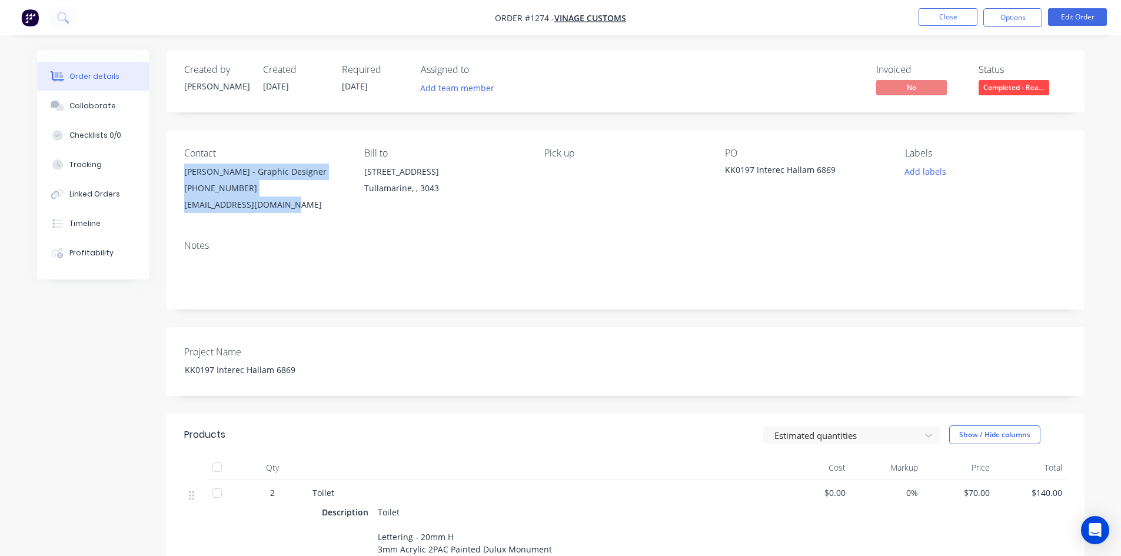
drag, startPoint x: 181, startPoint y: 177, endPoint x: 293, endPoint y: 205, distance: 116.0
click at [293, 205] on div "Contact [PERSON_NAME] - Graphic Designer [PHONE_NUMBER] [EMAIL_ADDRESS][DOMAIN_…" at bounding box center [626, 180] width 918 height 101
drag, startPoint x: 1008, startPoint y: 19, endPoint x: 1009, endPoint y: 26, distance: 7.7
click at [1008, 19] on button "Options" at bounding box center [1012, 17] width 59 height 19
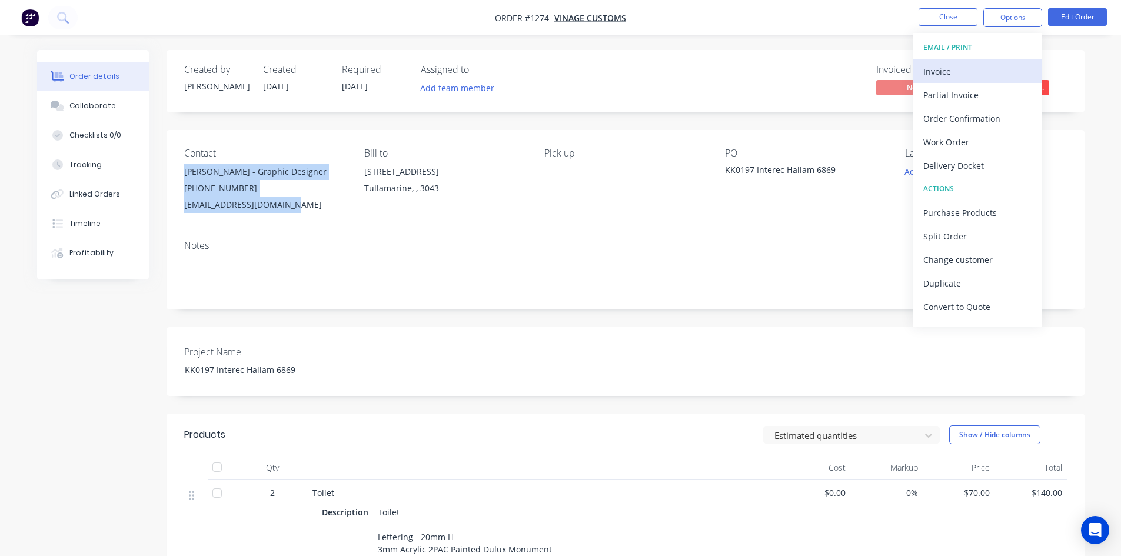
click at [966, 77] on div "Invoice" at bounding box center [977, 71] width 108 height 17
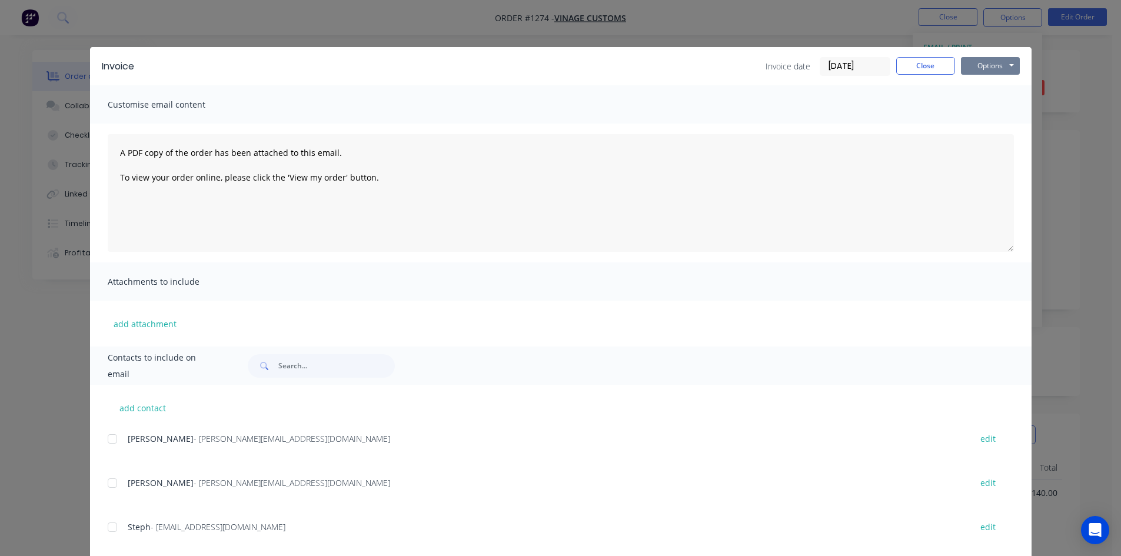
click at [981, 68] on button "Options" at bounding box center [990, 66] width 59 height 18
click at [989, 109] on button "Print" at bounding box center [998, 106] width 75 height 19
click at [926, 69] on button "Close" at bounding box center [925, 66] width 59 height 18
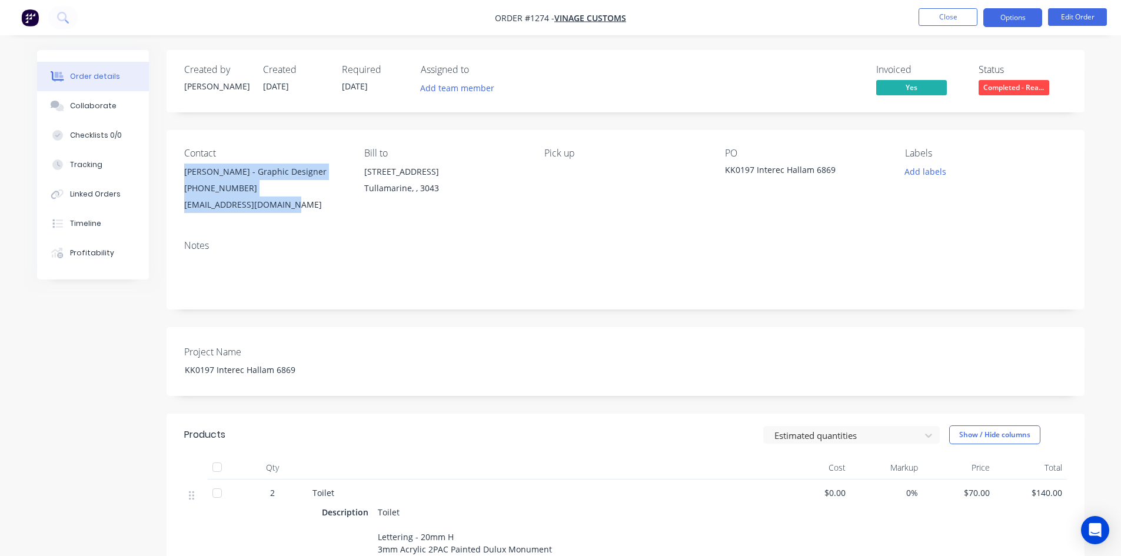
click at [1013, 25] on button "Options" at bounding box center [1012, 17] width 59 height 19
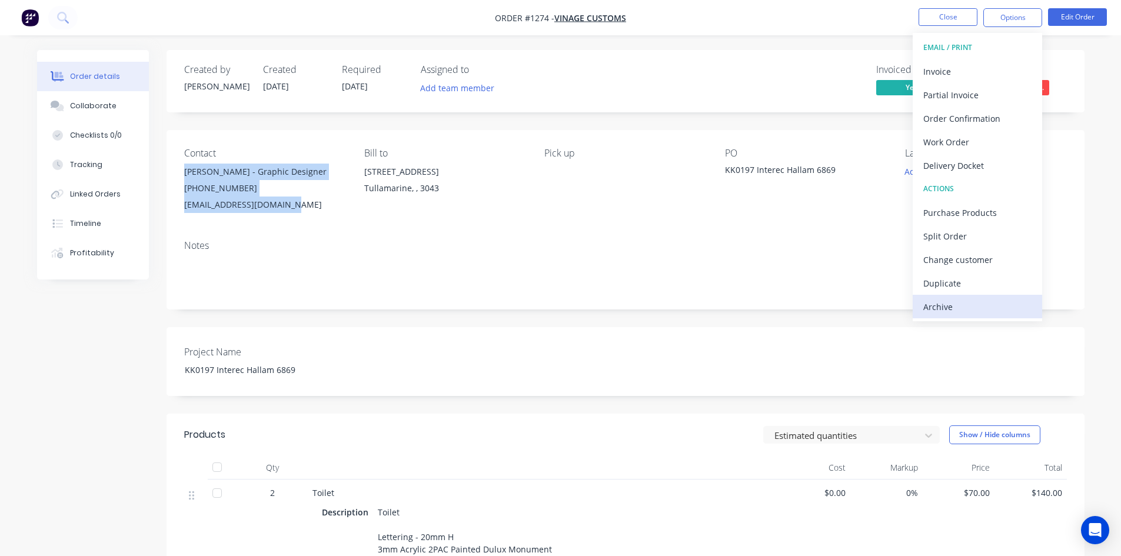
click at [953, 300] on div "Archive" at bounding box center [977, 306] width 108 height 17
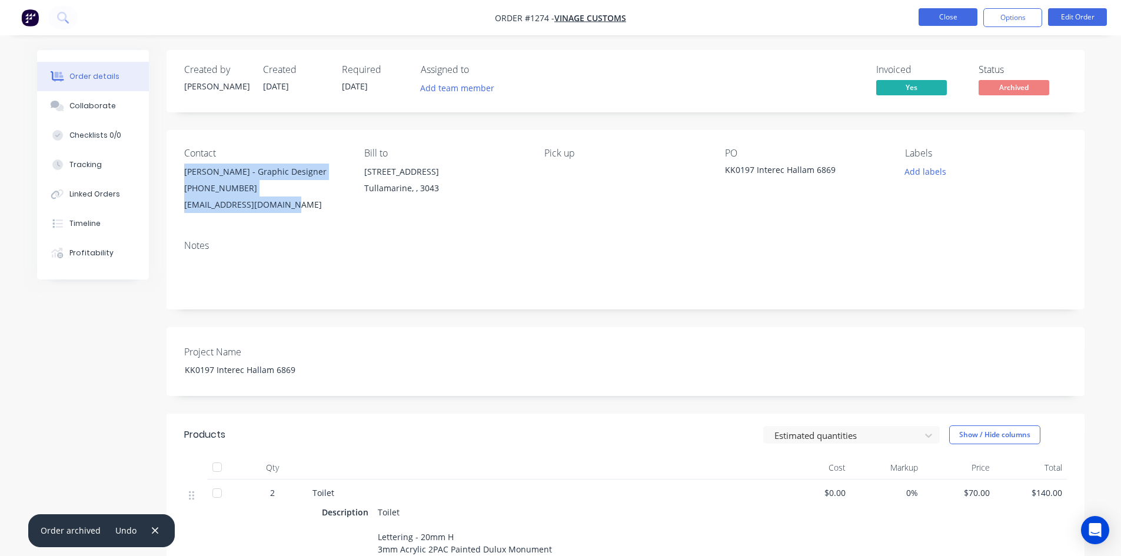
click at [957, 25] on button "Close" at bounding box center [948, 17] width 59 height 18
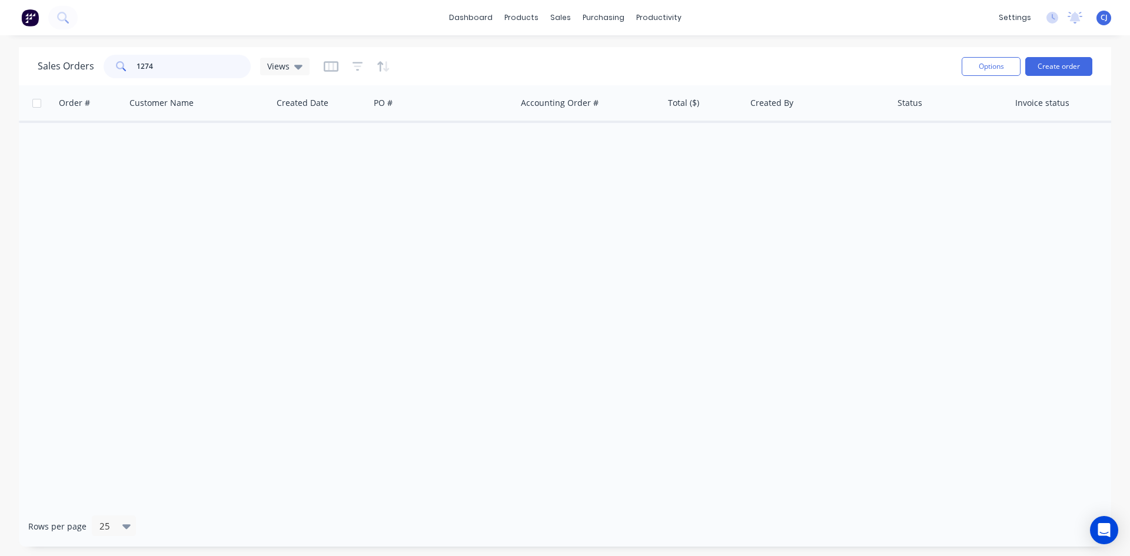
click at [148, 63] on input "1274" at bounding box center [194, 67] width 115 height 24
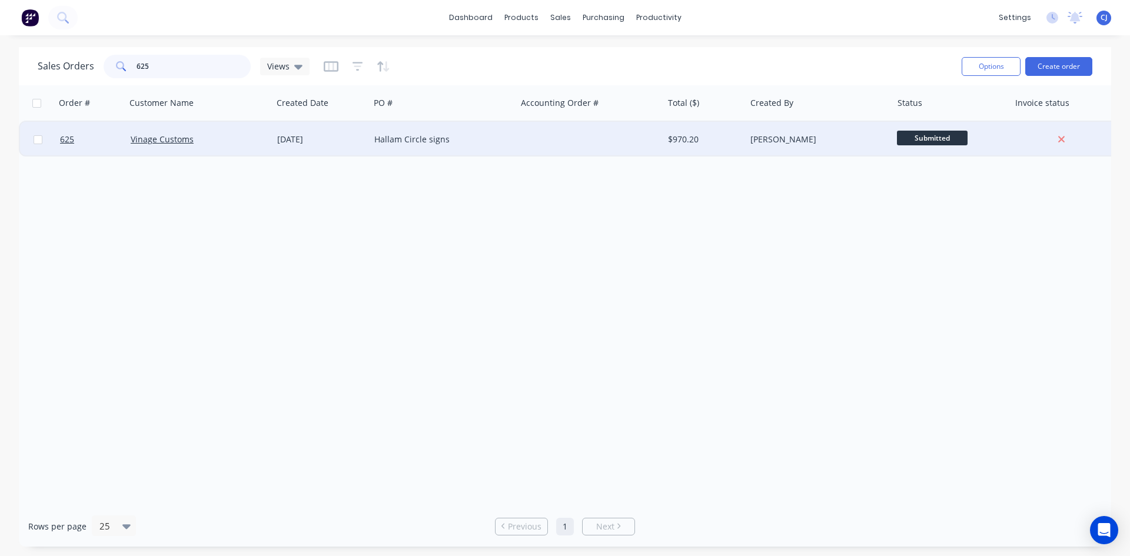
type input "625"
click at [229, 134] on div "Vinage Customs" at bounding box center [196, 140] width 131 height 12
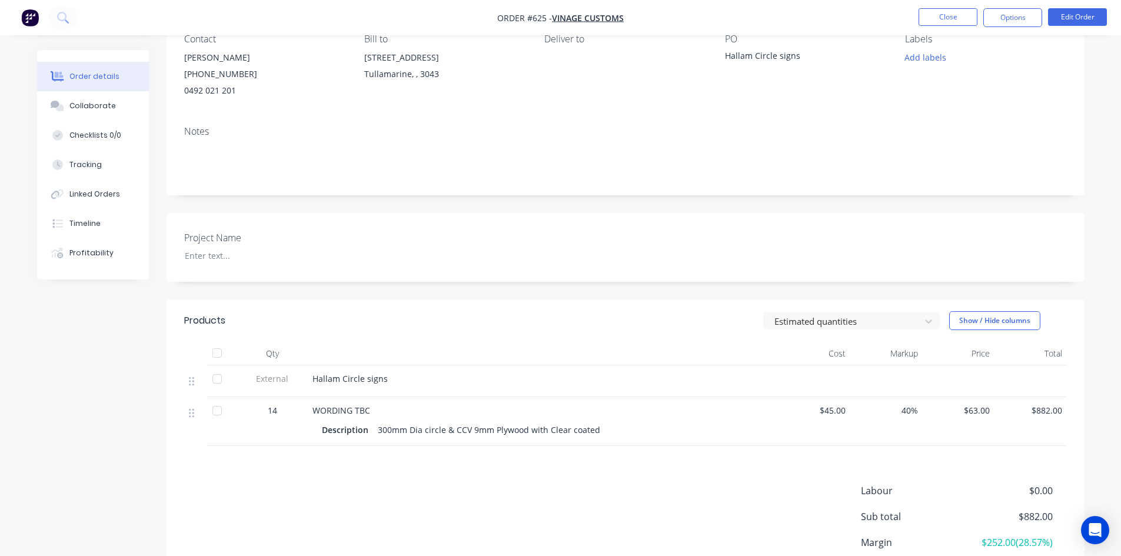
scroll to position [96, 0]
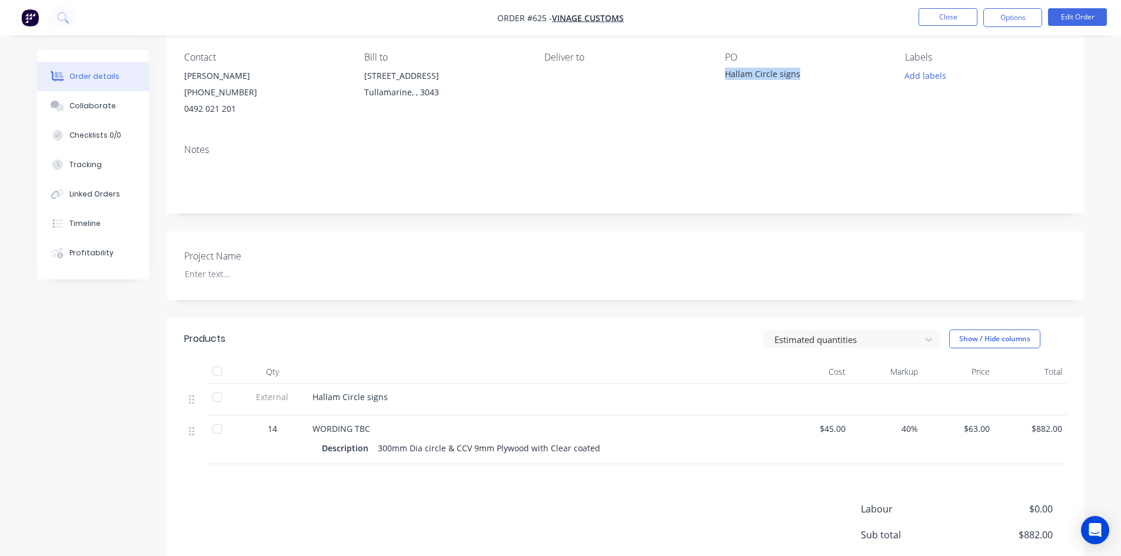
drag, startPoint x: 723, startPoint y: 74, endPoint x: 805, endPoint y: 82, distance: 82.2
click at [805, 82] on div "Contact [PERSON_NAME] [PHONE_NUMBER] Bill to [STREET_ADDRESS] Deliver to PO Hal…" at bounding box center [626, 84] width 918 height 101
drag, startPoint x: 313, startPoint y: 425, endPoint x: 600, endPoint y: 445, distance: 287.8
click at [600, 445] on div "WORDING TBC Description 300mm Dia circle & CCV 9mm Plywood with Clear coated" at bounding box center [543, 439] width 471 height 49
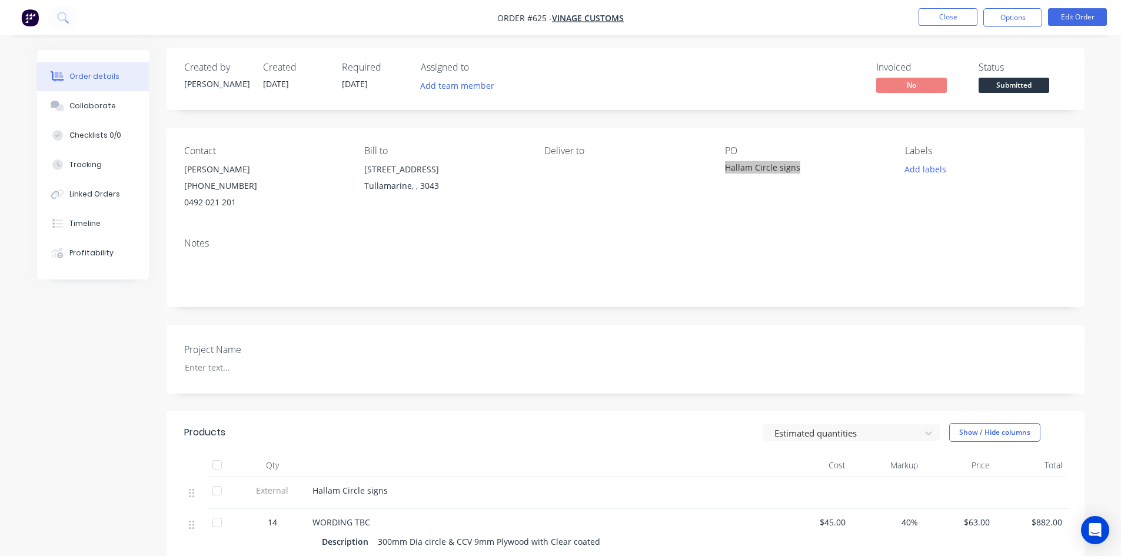
scroll to position [0, 0]
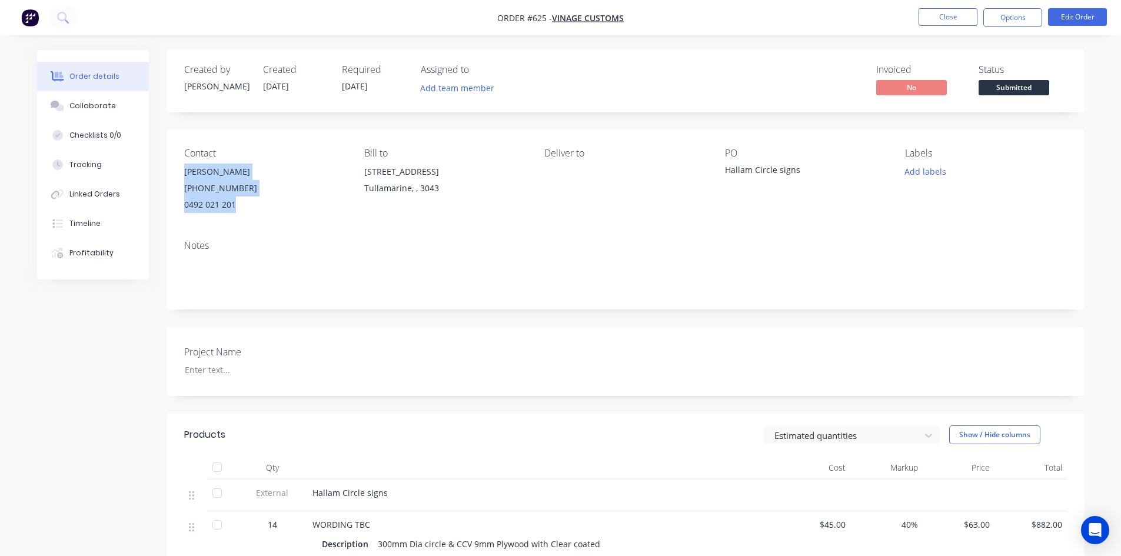
drag, startPoint x: 179, startPoint y: 166, endPoint x: 235, endPoint y: 204, distance: 67.9
click at [235, 204] on div "Contact [PERSON_NAME] [PHONE_NUMBER] Bill to [STREET_ADDRESS] Deliver to PO Hal…" at bounding box center [626, 180] width 918 height 101
click at [1005, 18] on button "Options" at bounding box center [1012, 17] width 59 height 19
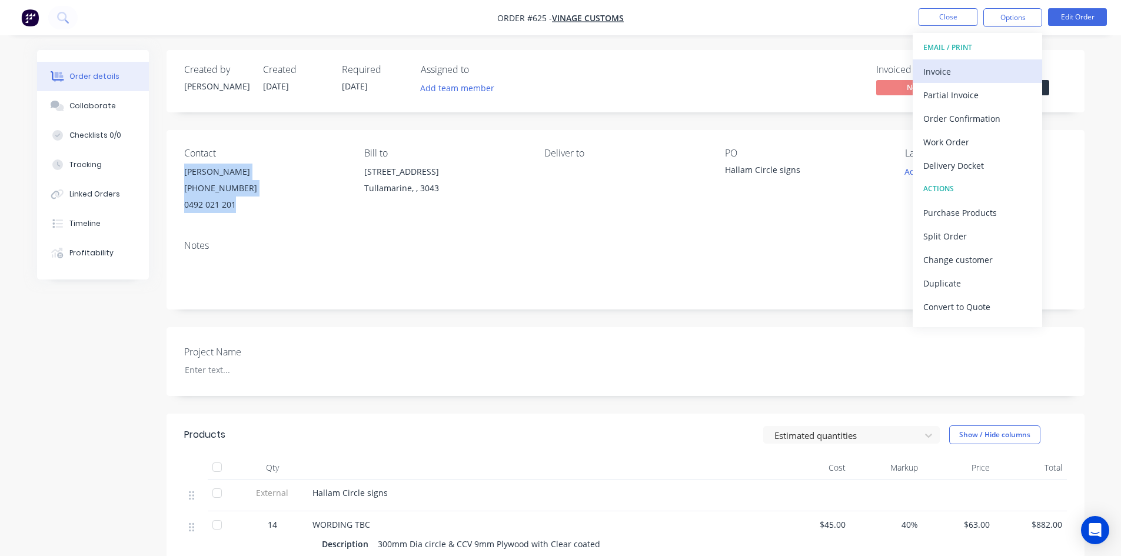
click at [979, 69] on div "Invoice" at bounding box center [977, 71] width 108 height 17
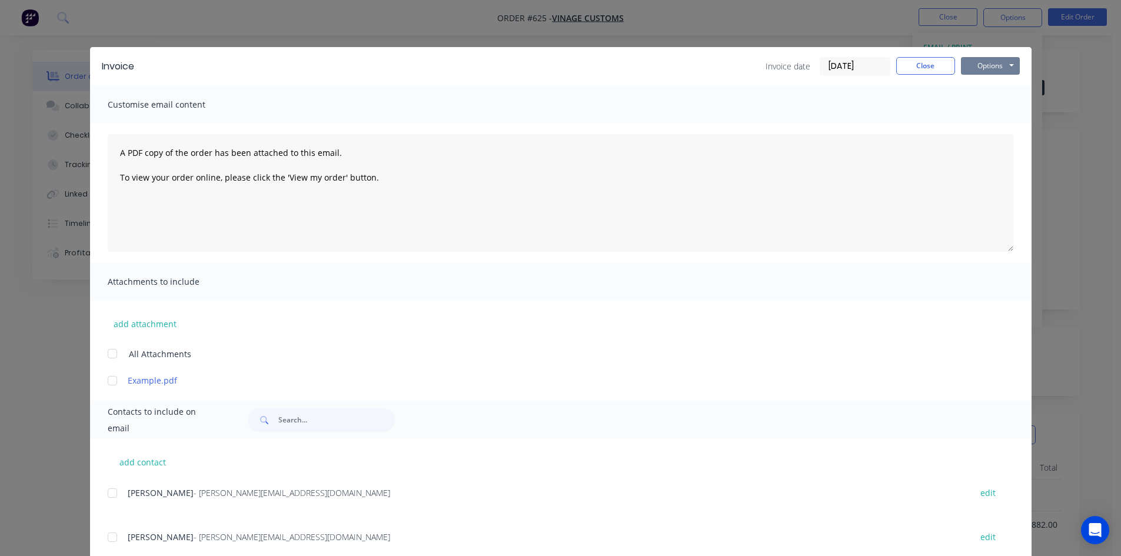
click at [983, 67] on button "Options" at bounding box center [990, 66] width 59 height 18
click at [978, 129] on button "Email" at bounding box center [998, 125] width 75 height 19
click at [979, 65] on button "Options" at bounding box center [990, 66] width 59 height 18
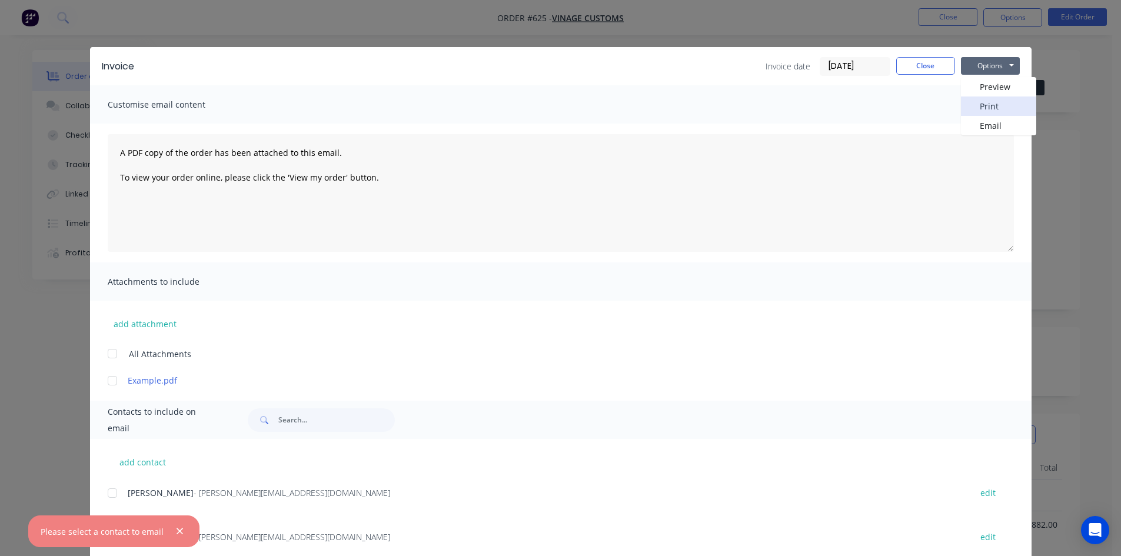
click at [983, 98] on button "Print" at bounding box center [998, 106] width 75 height 19
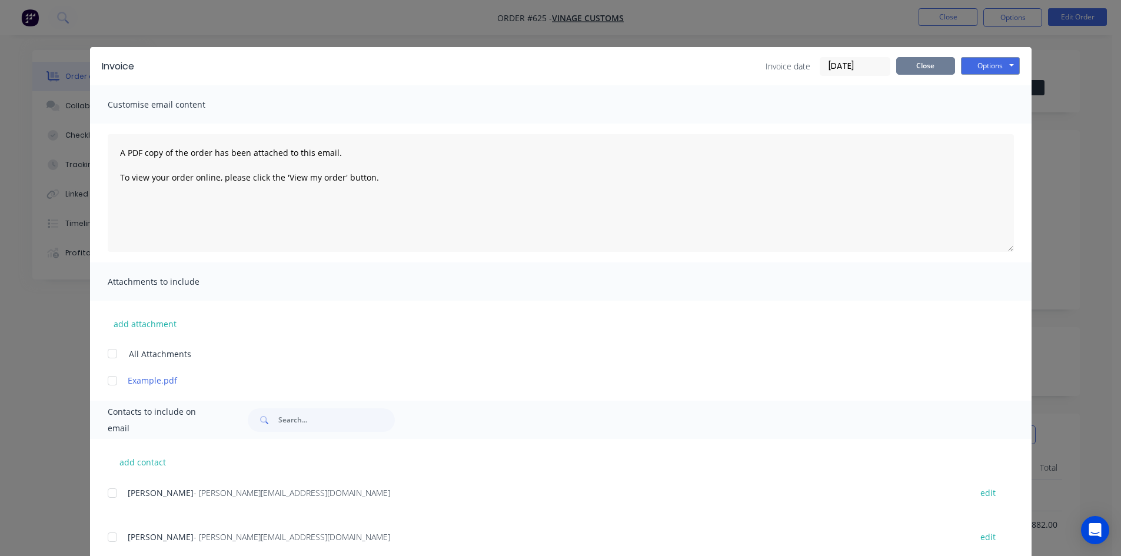
click at [929, 67] on button "Close" at bounding box center [925, 66] width 59 height 18
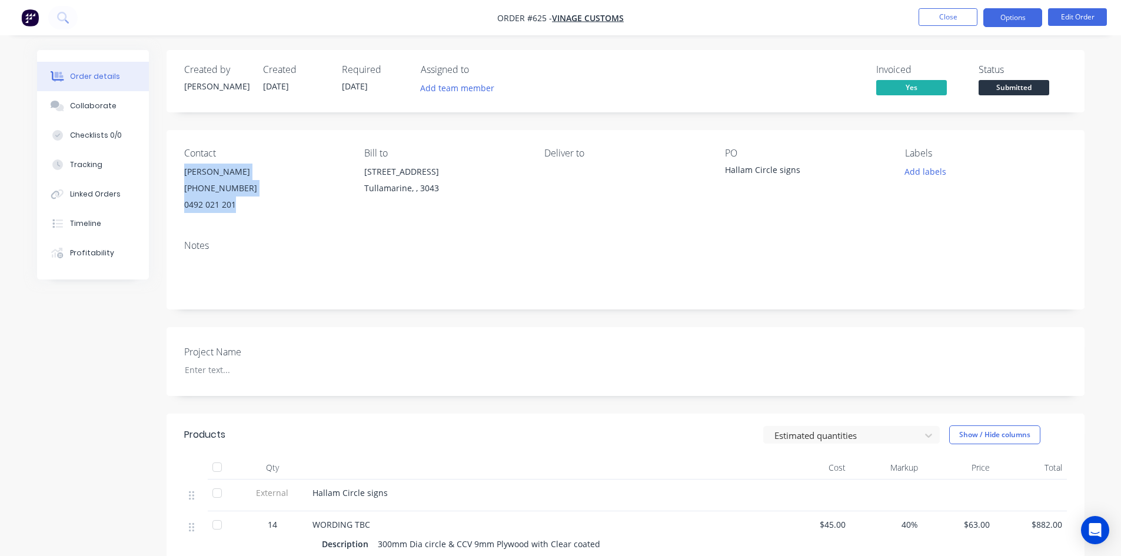
click at [1012, 11] on button "Options" at bounding box center [1012, 17] width 59 height 19
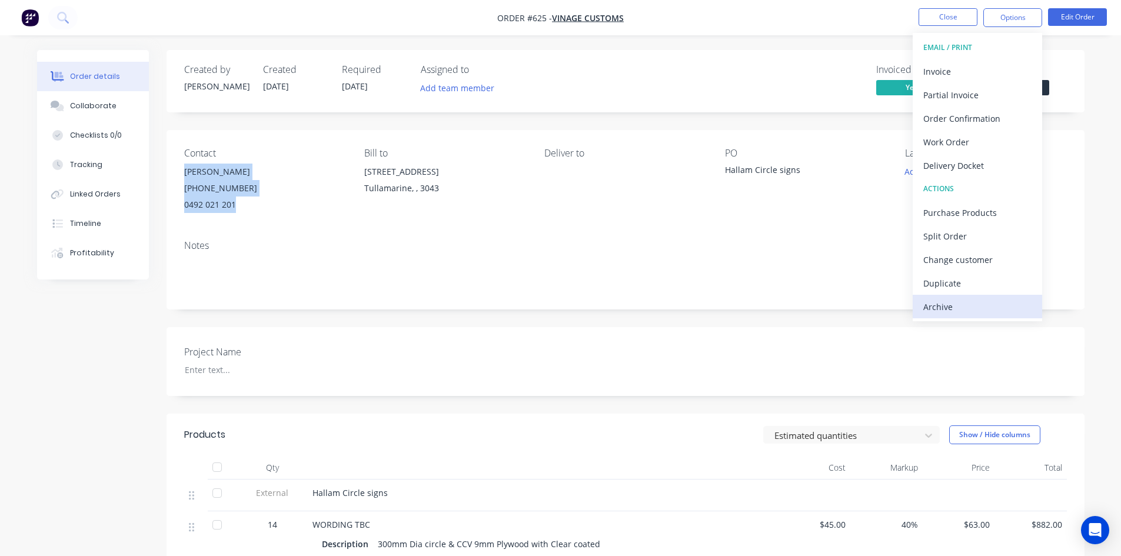
click at [945, 310] on div "Archive" at bounding box center [977, 306] width 108 height 17
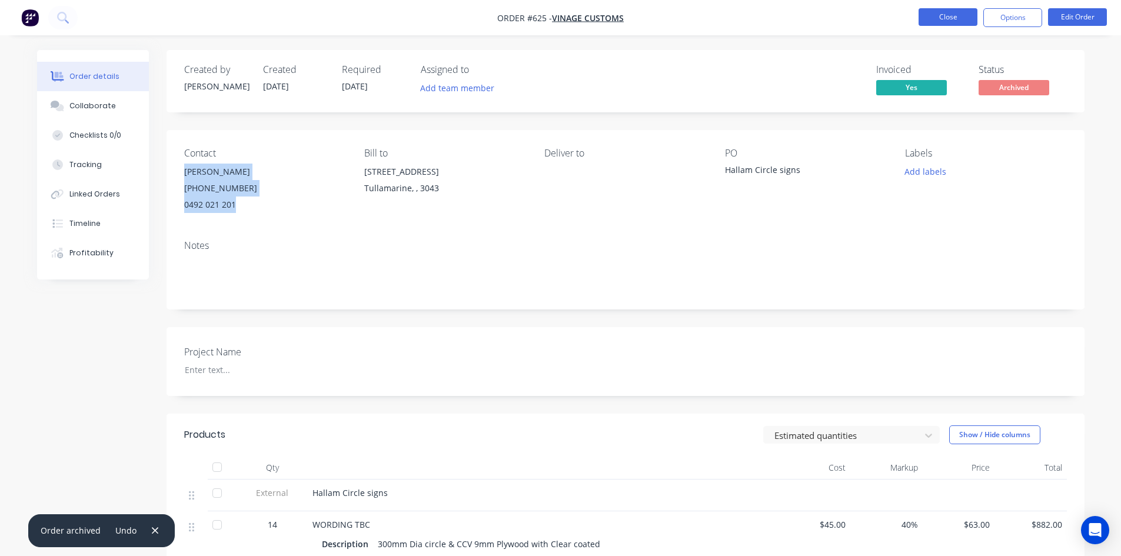
click at [953, 19] on button "Close" at bounding box center [948, 17] width 59 height 18
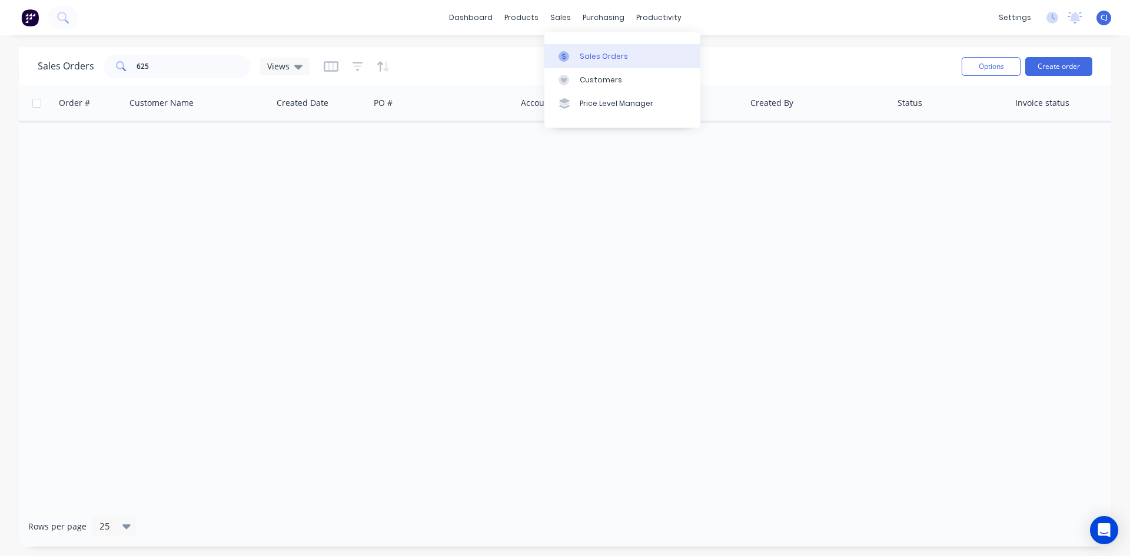
click at [581, 58] on div "Sales Orders" at bounding box center [604, 56] width 48 height 11
